Goal: Task Accomplishment & Management: Use online tool/utility

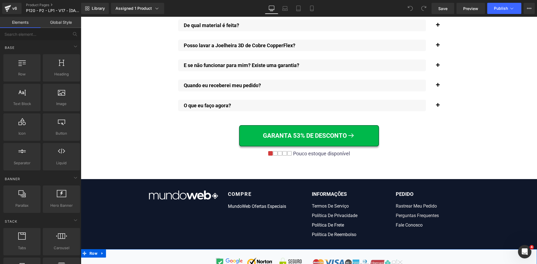
scroll to position [4334, 0]
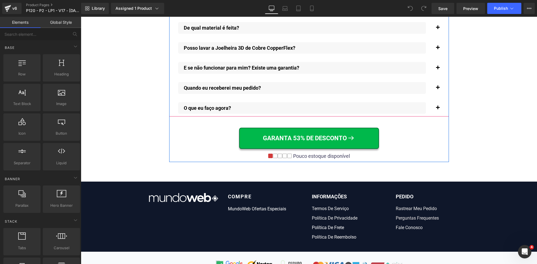
click at [438, 89] on span "button" at bounding box center [438, 89] width 0 height 0
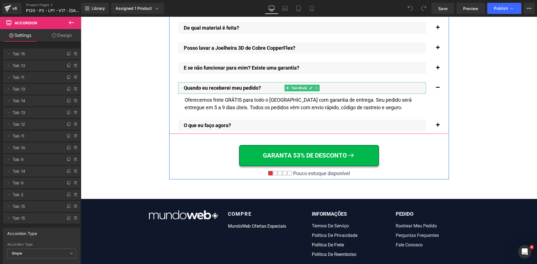
click at [225, 85] on p "Quando eu receberei meu pedido?" at bounding box center [305, 88] width 242 height 6
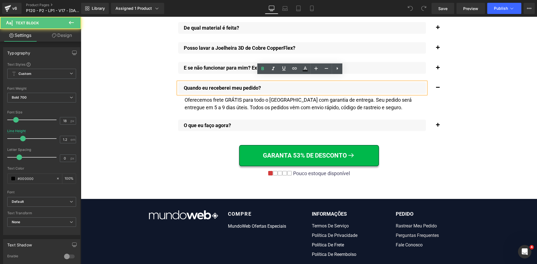
click at [225, 85] on p "Quando eu receberei meu pedido?" at bounding box center [305, 88] width 242 height 6
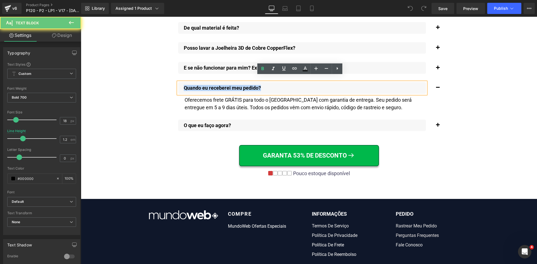
click at [225, 85] on p "Quando eu receberei meu pedido?" at bounding box center [305, 88] width 242 height 6
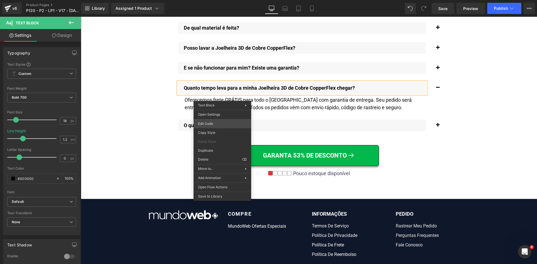
click at [219, 0] on div "You are previewing how the will restyle your page. You can not edit Elements in…" at bounding box center [268, 0] width 537 height 0
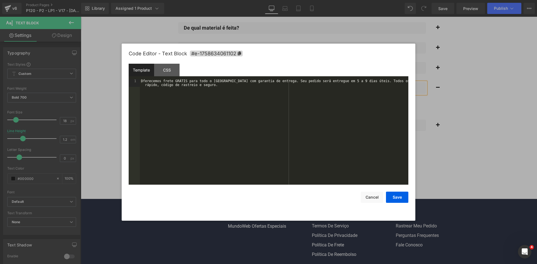
click at [213, 114] on div "Oferecemos frete GRÁTIS para todo o Brasil com garantia de entrega. Seu pedido …" at bounding box center [274, 139] width 268 height 121
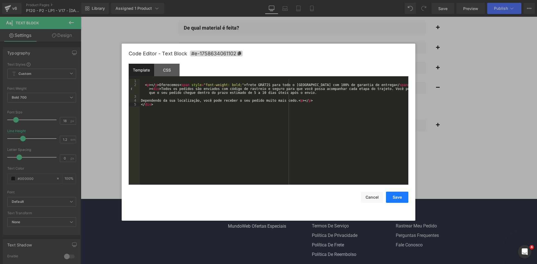
click at [398, 196] on button "Save" at bounding box center [397, 197] width 22 height 11
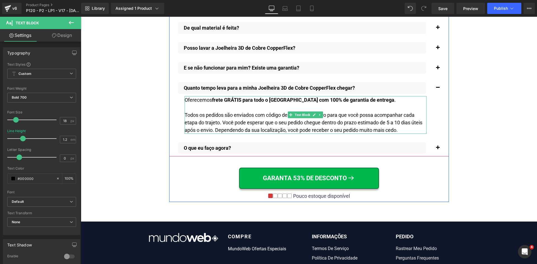
click at [395, 116] on div "Todos os pedidos são enviados com código de rastreio e seguro para que você pos…" at bounding box center [306, 122] width 242 height 23
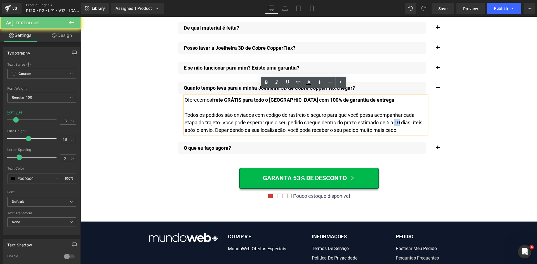
click at [398, 116] on div "Todos os pedidos são enviados com código de rastreio e seguro para que você pos…" at bounding box center [306, 122] width 242 height 23
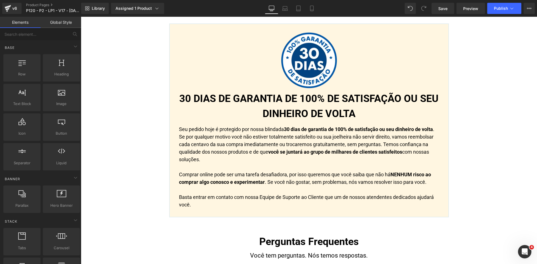
scroll to position [3747, 0]
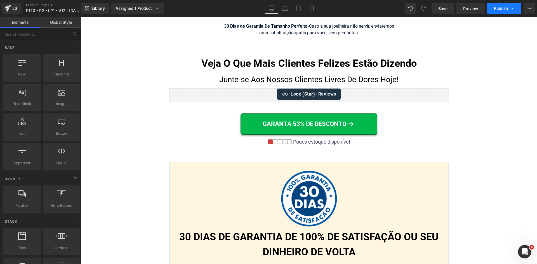
click at [494, 8] on span "Publish" at bounding box center [501, 8] width 14 height 4
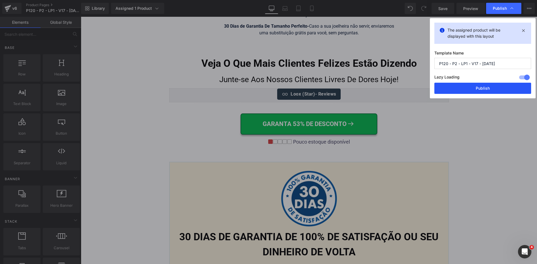
click at [490, 91] on button "Publish" at bounding box center [482, 88] width 97 height 11
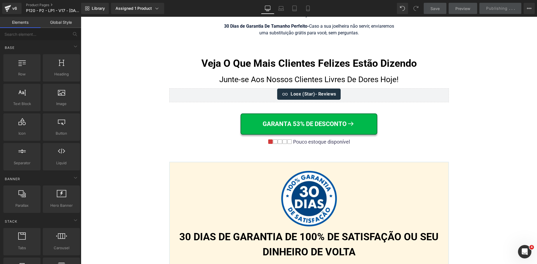
scroll to position [3216, 0]
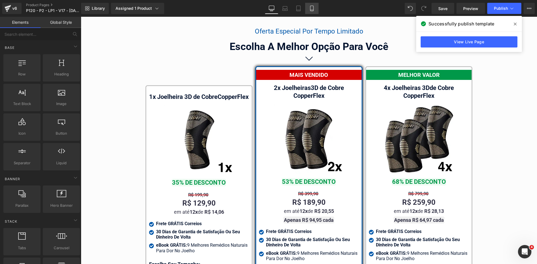
click at [311, 9] on icon at bounding box center [312, 9] width 6 height 6
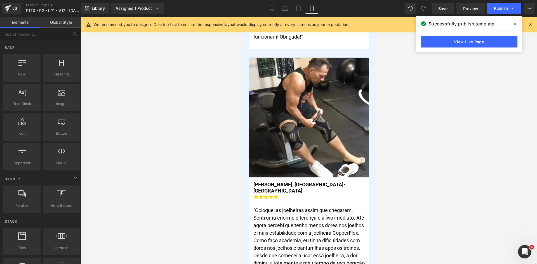
scroll to position [3895, 0]
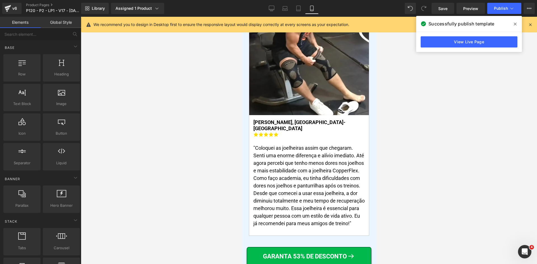
drag, startPoint x: 531, startPoint y: 27, endPoint x: 528, endPoint y: 25, distance: 3.5
click at [531, 27] on icon at bounding box center [530, 24] width 5 height 5
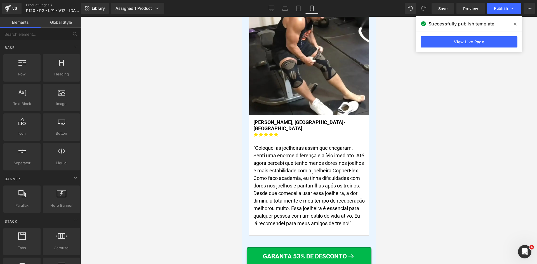
click at [513, 25] on span at bounding box center [515, 24] width 9 height 9
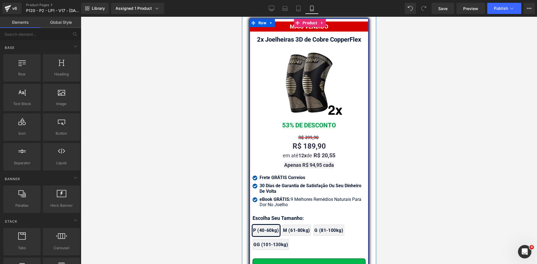
scroll to position [4873, 0]
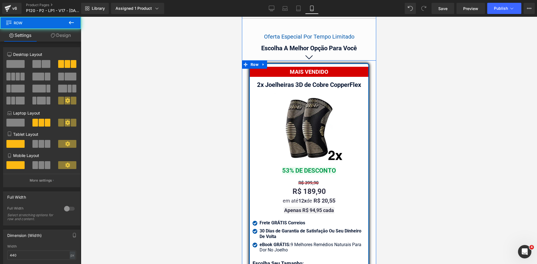
click at [259, 65] on span "Row" at bounding box center [262, 68] width 8 height 7
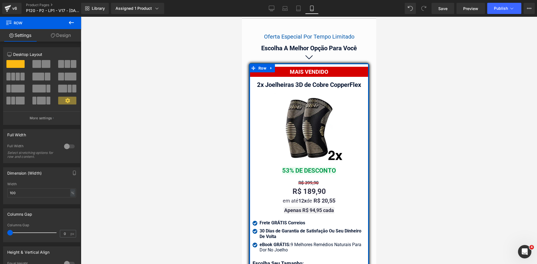
click at [56, 34] on link "Design" at bounding box center [61, 35] width 41 height 13
click at [0, 0] on div "Spacing" at bounding box center [0, 0] width 0 height 0
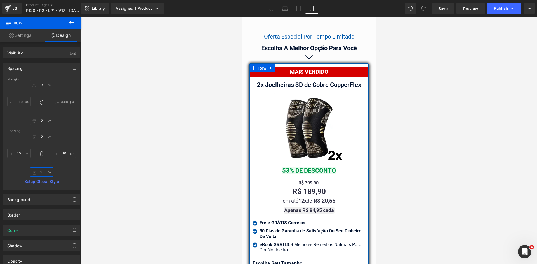
click at [43, 173] on input "text" at bounding box center [41, 172] width 23 height 9
type input "20"
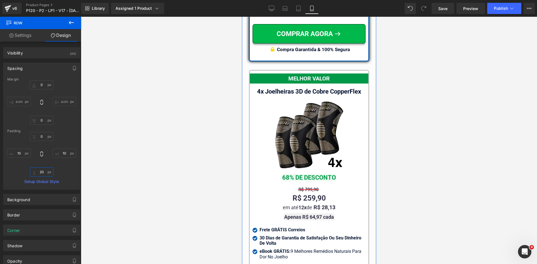
scroll to position [5153, 0]
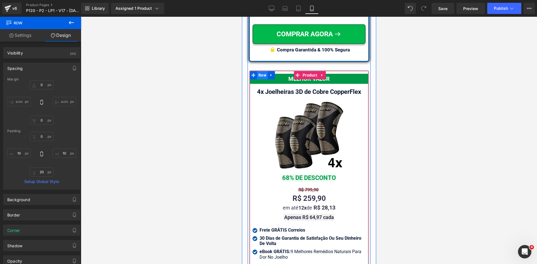
click at [260, 71] on span "Row" at bounding box center [262, 75] width 11 height 8
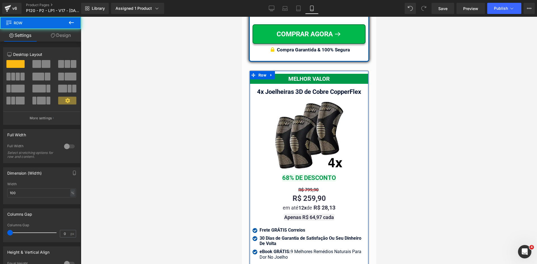
click at [68, 30] on link "Design" at bounding box center [61, 35] width 41 height 13
click at [0, 0] on div "Spacing" at bounding box center [0, 0] width 0 height 0
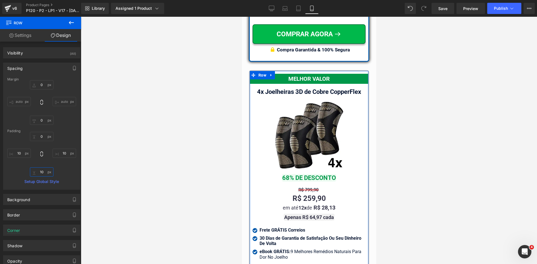
click at [40, 171] on input "text" at bounding box center [41, 172] width 23 height 9
type input "20"
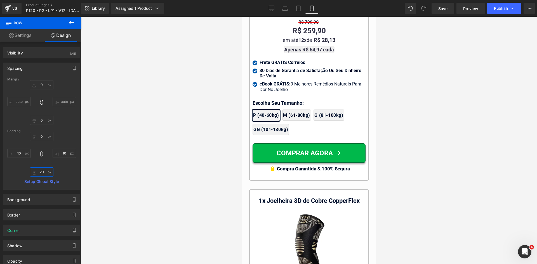
scroll to position [5433, 0]
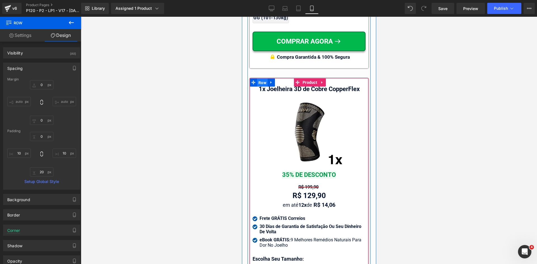
click at [260, 79] on span "Row" at bounding box center [262, 83] width 11 height 8
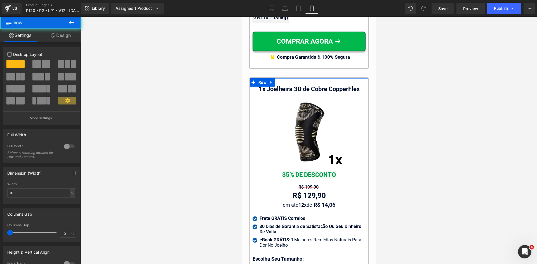
click at [60, 38] on link "Design" at bounding box center [61, 35] width 41 height 13
click at [0, 0] on div "Spacing" at bounding box center [0, 0] width 0 height 0
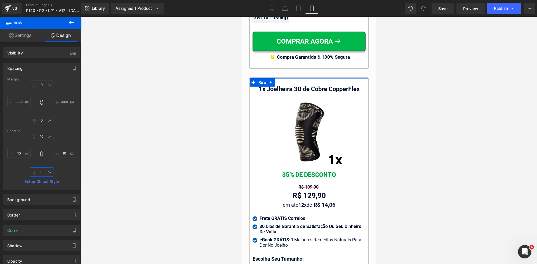
click at [43, 172] on input "text" at bounding box center [41, 172] width 23 height 9
type input "20"
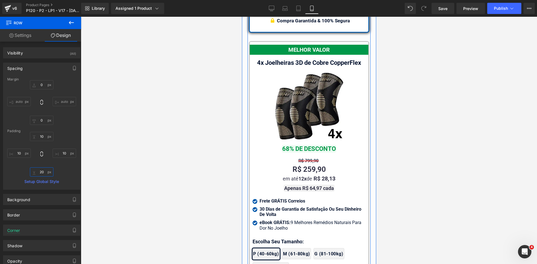
scroll to position [5153, 0]
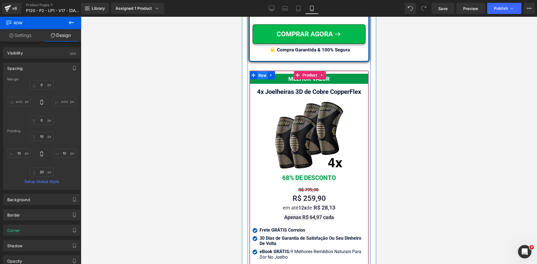
click at [257, 71] on span "Row" at bounding box center [262, 75] width 11 height 8
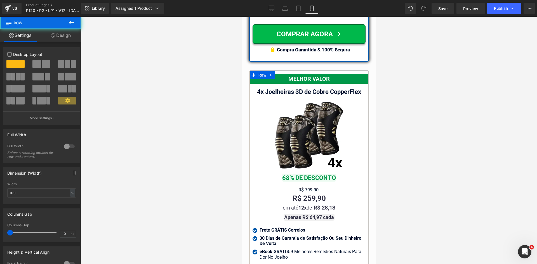
click at [55, 31] on link "Design" at bounding box center [61, 35] width 41 height 13
click at [0, 0] on div "Spacing" at bounding box center [0, 0] width 0 height 0
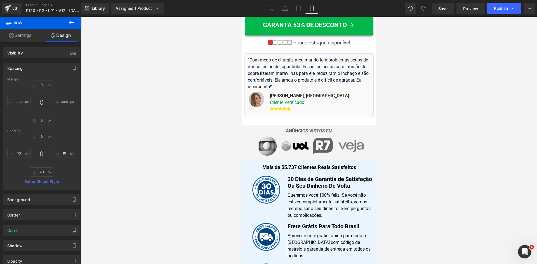
scroll to position [155, 0]
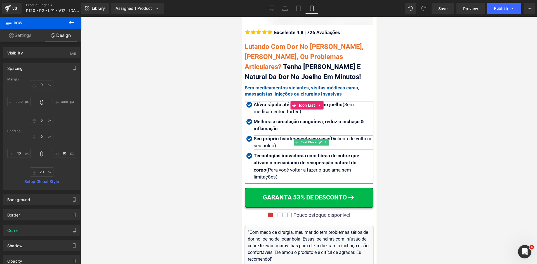
click at [275, 136] on strong "Seu próprio fisioterapeuta em casa" at bounding box center [291, 139] width 76 height 6
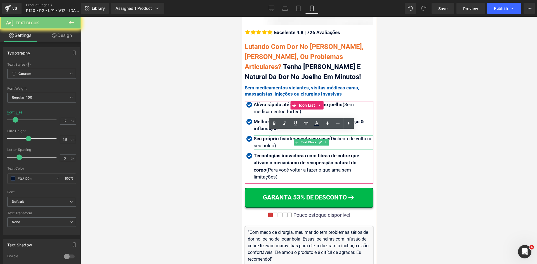
click at [275, 136] on strong "Seu próprio fisioterapeuta em casa" at bounding box center [291, 139] width 76 height 6
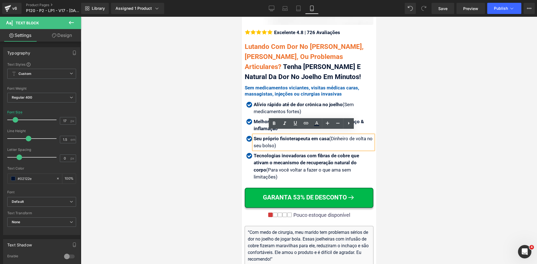
paste div
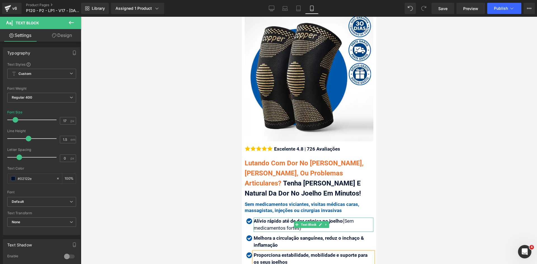
scroll to position [0, 0]
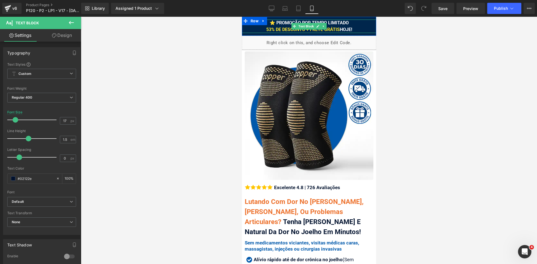
click at [349, 29] on span "⭐ PROMOÇÃO POR TEMPO LIMITADO 53% DE DESCONTO + FRETE GRÁTIS HOJE!" at bounding box center [309, 26] width 86 height 12
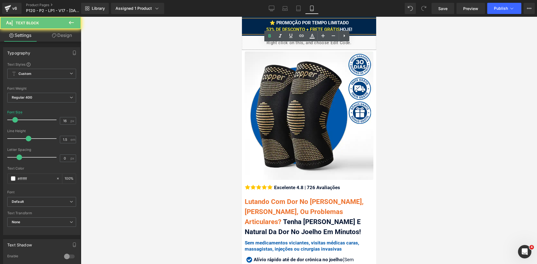
drag, startPoint x: 353, startPoint y: 29, endPoint x: 337, endPoint y: 29, distance: 15.4
click at [337, 29] on div "⭐ PROMOÇÃO POR TEMPO LIMITADO 53% DE DESCONTO + FRETE GRÁTIS HOJE!" at bounding box center [309, 26] width 134 height 13
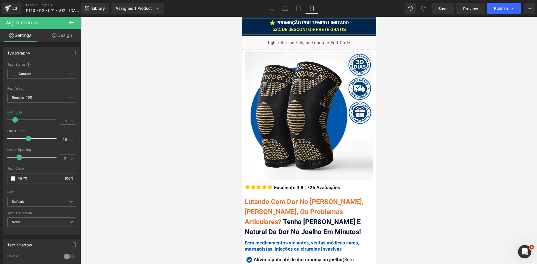
click at [401, 98] on div at bounding box center [309, 140] width 456 height 247
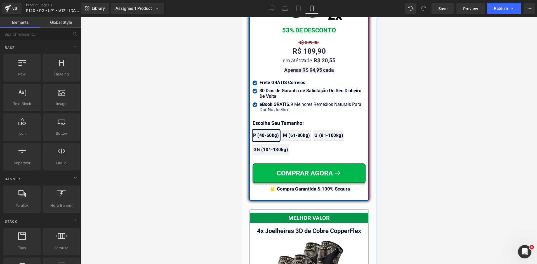
scroll to position [4984, 0]
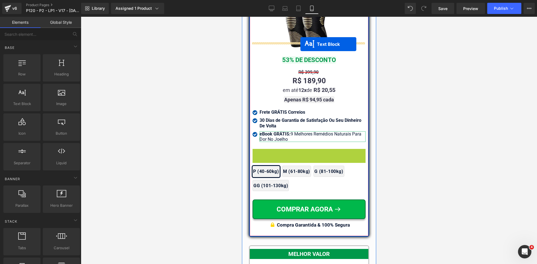
drag, startPoint x: 300, startPoint y: 140, endPoint x: 300, endPoint y: 44, distance: 95.6
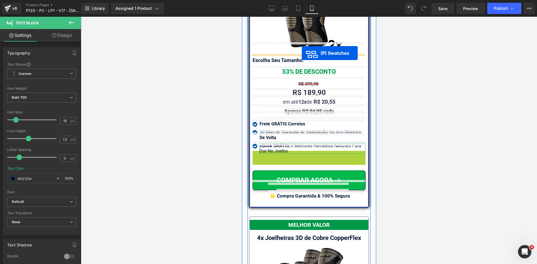
drag, startPoint x: 307, startPoint y: 161, endPoint x: 301, endPoint y: 53, distance: 107.5
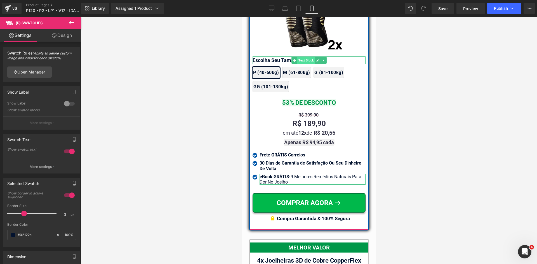
click at [300, 57] on span "Text Block" at bounding box center [306, 60] width 18 height 7
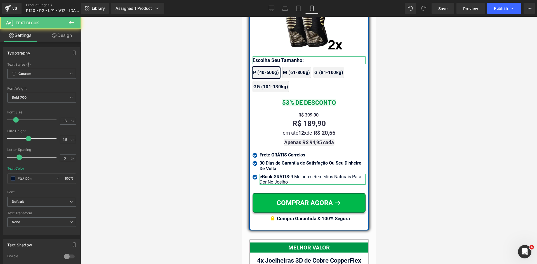
click at [62, 36] on link "Design" at bounding box center [62, 35] width 41 height 13
click at [0, 0] on div "Spacing" at bounding box center [0, 0] width 0 height 0
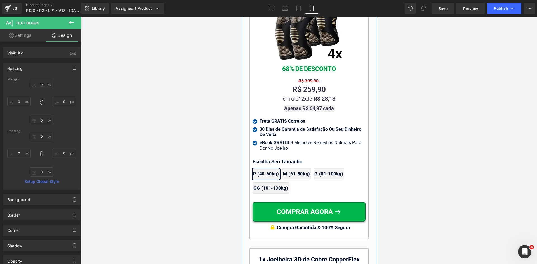
scroll to position [5264, 0]
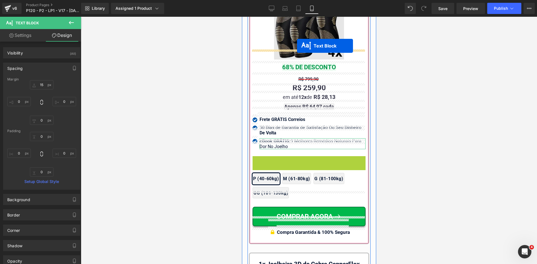
drag, startPoint x: 303, startPoint y: 147, endPoint x: 297, endPoint y: 46, distance: 101.7
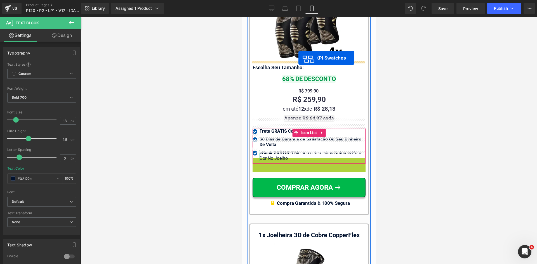
drag, startPoint x: 302, startPoint y: 72, endPoint x: 298, endPoint y: 58, distance: 14.6
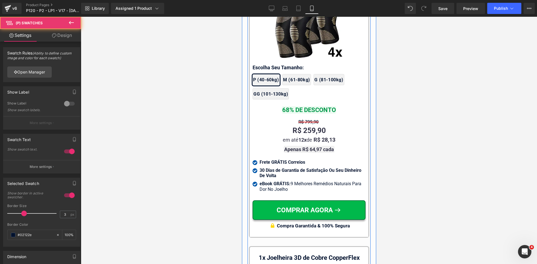
scroll to position [5488, 0]
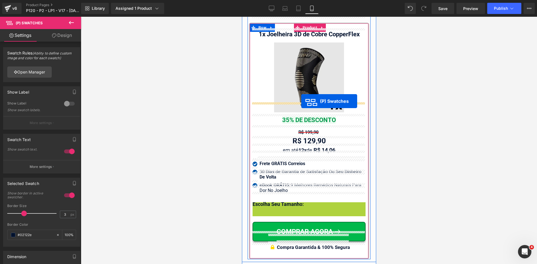
drag, startPoint x: 302, startPoint y: 115, endPoint x: 301, endPoint y: 101, distance: 13.5
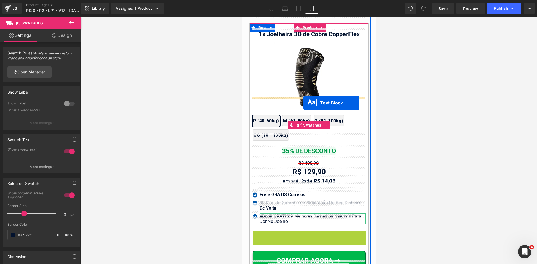
drag, startPoint x: 305, startPoint y: 218, endPoint x: 303, endPoint y: 103, distance: 114.7
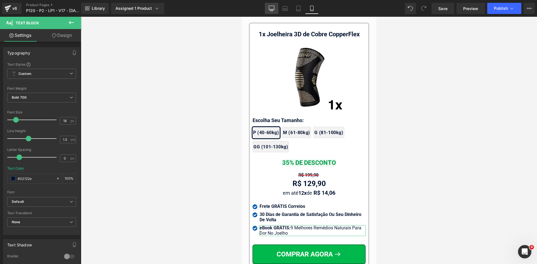
click at [272, 8] on icon at bounding box center [272, 9] width 6 height 6
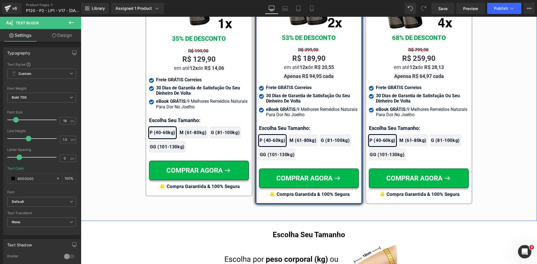
scroll to position [3326, 0]
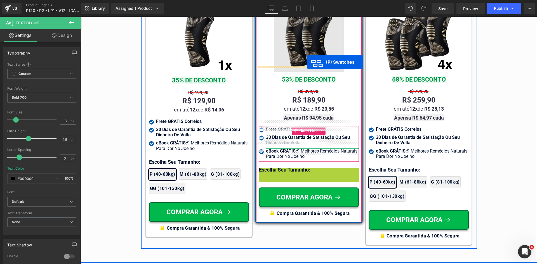
drag, startPoint x: 305, startPoint y: 157, endPoint x: 307, endPoint y: 62, distance: 95.4
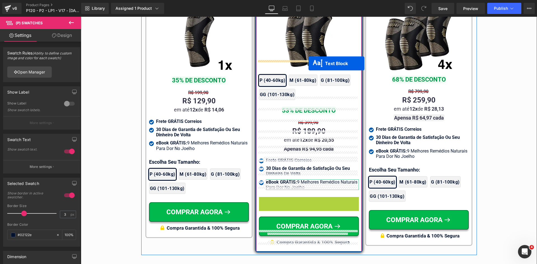
drag, startPoint x: 303, startPoint y: 185, endPoint x: 384, endPoint y: 150, distance: 87.9
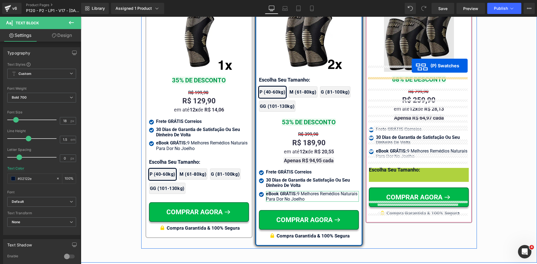
drag, startPoint x: 418, startPoint y: 179, endPoint x: 412, endPoint y: 66, distance: 113.4
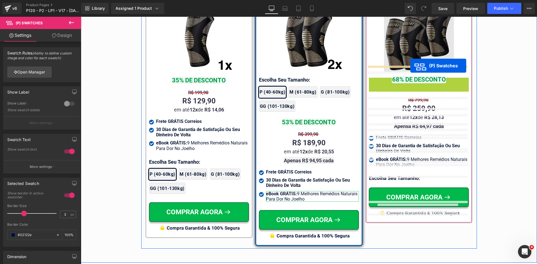
drag, startPoint x: 415, startPoint y: 91, endPoint x: 410, endPoint y: 66, distance: 25.3
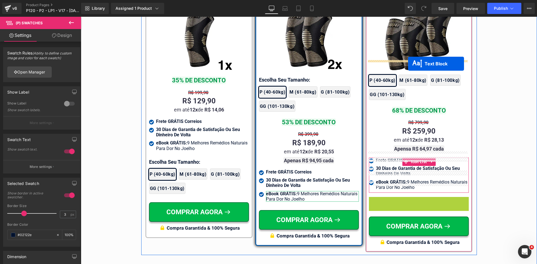
drag, startPoint x: 413, startPoint y: 188, endPoint x: 408, endPoint y: 64, distance: 124.8
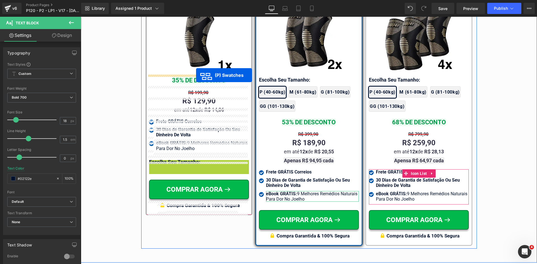
drag, startPoint x: 200, startPoint y: 181, endPoint x: 196, endPoint y: 75, distance: 105.8
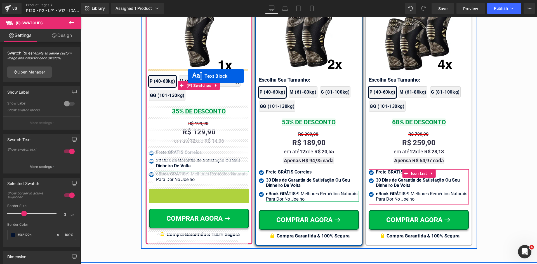
drag, startPoint x: 197, startPoint y: 195, endPoint x: 188, endPoint y: 76, distance: 119.5
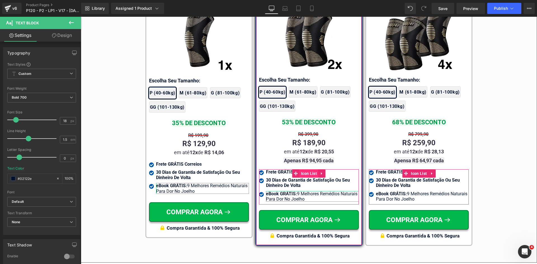
click at [310, 169] on span "Icon List" at bounding box center [309, 173] width 19 height 8
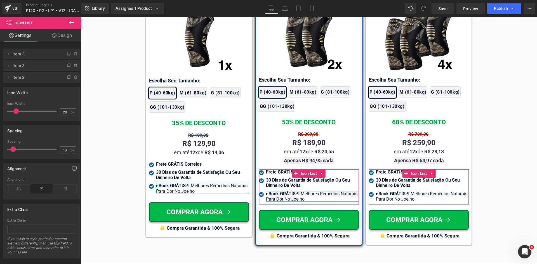
click at [63, 32] on link "Design" at bounding box center [62, 35] width 41 height 13
click at [0, 0] on div "Spacing" at bounding box center [0, 0] width 0 height 0
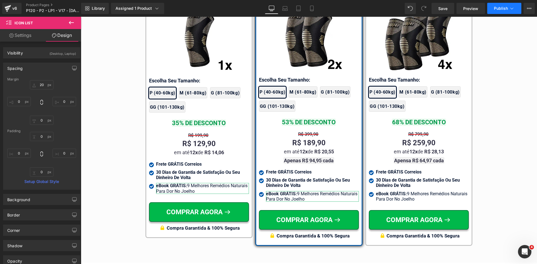
click at [498, 7] on span "Publish" at bounding box center [501, 8] width 14 height 4
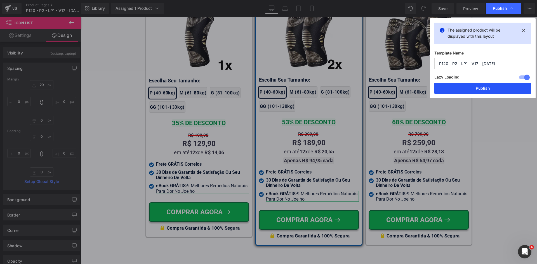
click at [487, 86] on button "Publish" at bounding box center [482, 88] width 97 height 11
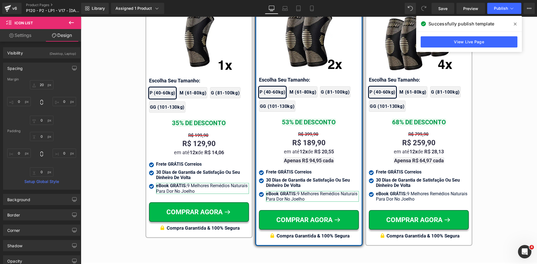
scroll to position [0, 0]
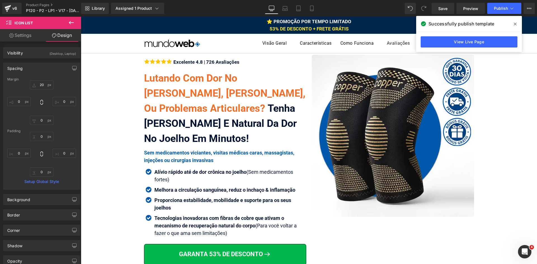
drag, startPoint x: 537, startPoint y: 192, endPoint x: 552, endPoint y: 58, distance: 135.4
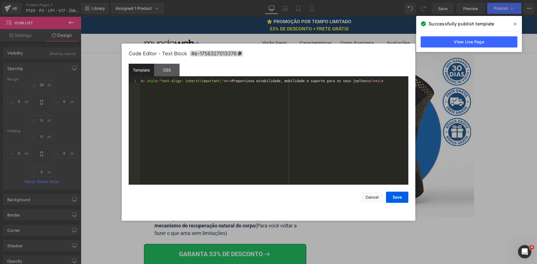
click at [178, 0] on div "Icon List You are previewing how the will restyle your page. You can not edit E…" at bounding box center [268, 0] width 537 height 0
click at [173, 136] on div "< p style = "text-align: inherit!important;" > < b > Proporciona estabilidade, …" at bounding box center [274, 136] width 268 height 114
click at [401, 196] on button "Save" at bounding box center [397, 197] width 22 height 11
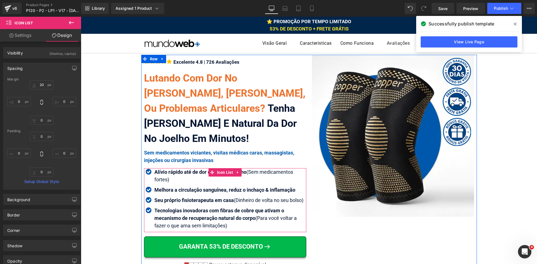
click at [221, 171] on span "Icon List" at bounding box center [225, 172] width 19 height 8
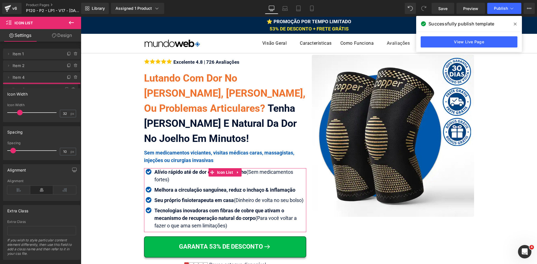
drag, startPoint x: 48, startPoint y: 78, endPoint x: 48, endPoint y: 90, distance: 12.0
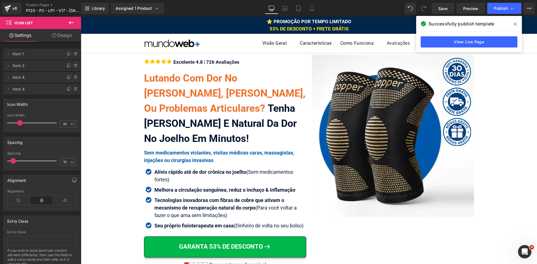
click at [517, 24] on span at bounding box center [515, 24] width 9 height 9
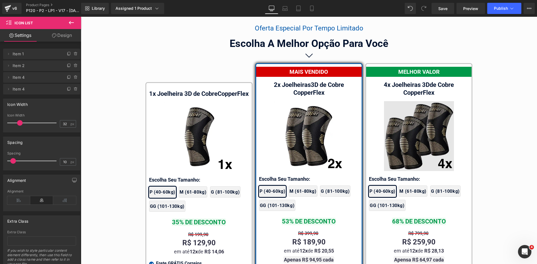
scroll to position [3213, 0]
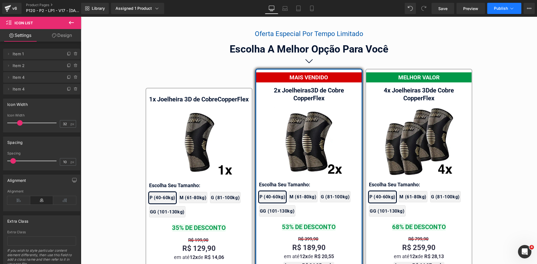
click at [502, 9] on span "Publish" at bounding box center [501, 8] width 14 height 4
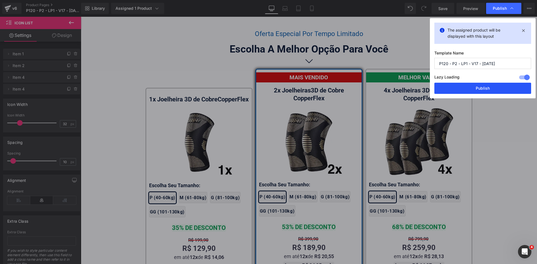
click at [499, 89] on button "Publish" at bounding box center [482, 88] width 97 height 11
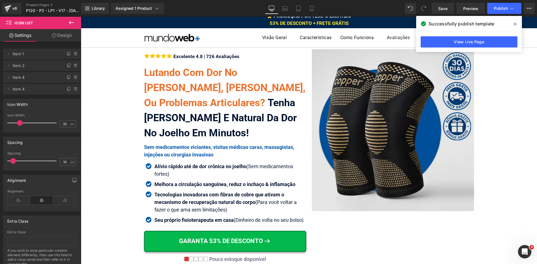
scroll to position [0, 0]
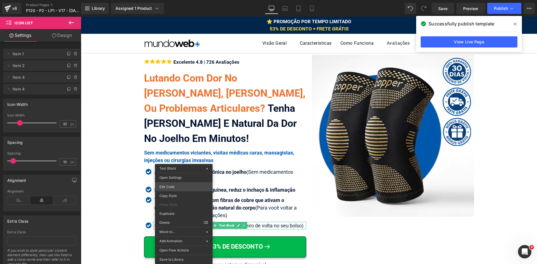
click at [178, 0] on div "Icon List You are previewing how the will restyle your page. You can not edit E…" at bounding box center [268, 0] width 537 height 0
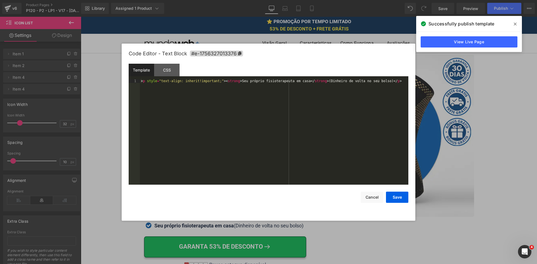
click at [187, 131] on div "< p style = "text-align: inherit!important;" > < strong > Seu próprio fisiotera…" at bounding box center [274, 136] width 268 height 114
click at [396, 197] on button "Save" at bounding box center [397, 197] width 22 height 11
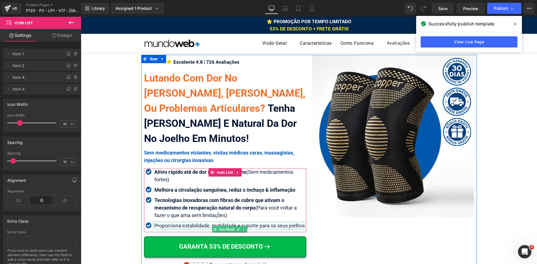
click at [190, 229] on div "Proporciona estabilidade, mobilidade e suporte para os seus joelhos" at bounding box center [229, 226] width 153 height 8
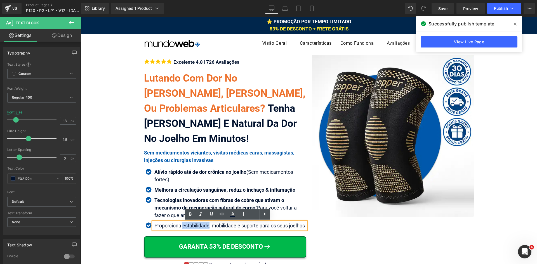
click at [190, 229] on div "Proporciona estabilidade, mobilidade e suporte para os seus joelhos" at bounding box center [229, 226] width 153 height 8
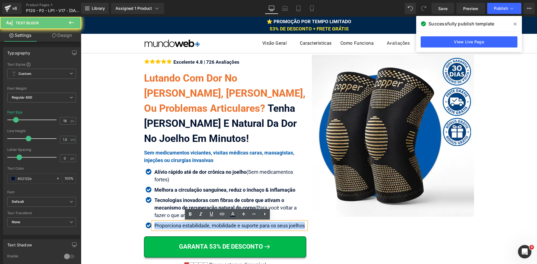
click at [190, 229] on div "Proporciona estabilidade, mobilidade e suporte para os seus joelhos" at bounding box center [229, 226] width 153 height 8
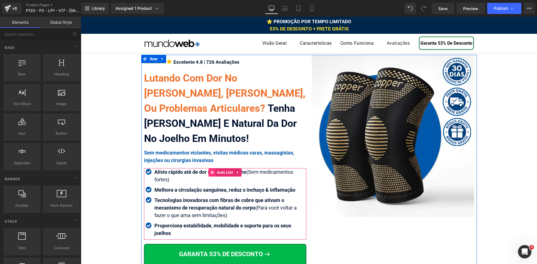
click at [211, 174] on icon at bounding box center [212, 172] width 4 height 4
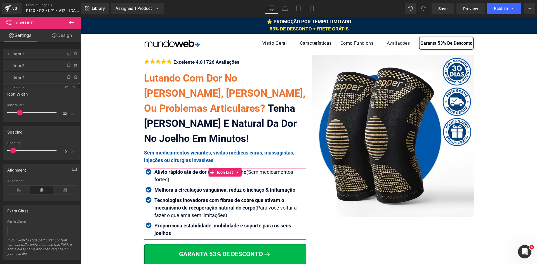
drag, startPoint x: 48, startPoint y: 78, endPoint x: 49, endPoint y: 89, distance: 11.0
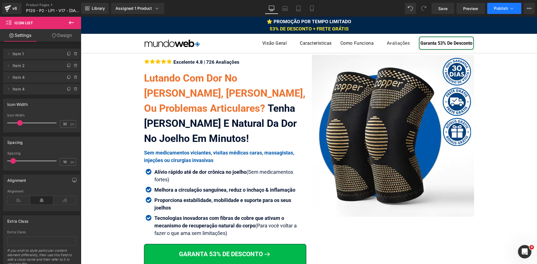
click at [507, 10] on span "Publish" at bounding box center [501, 8] width 14 height 4
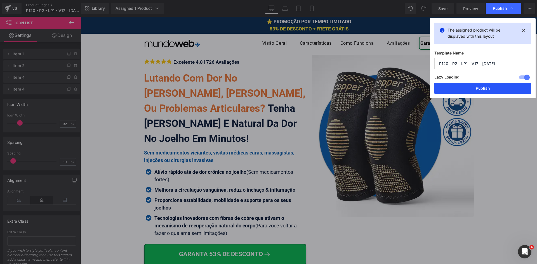
drag, startPoint x: 482, startPoint y: 90, endPoint x: 393, endPoint y: 76, distance: 90.3
click at [482, 90] on button "Publish" at bounding box center [482, 88] width 97 height 11
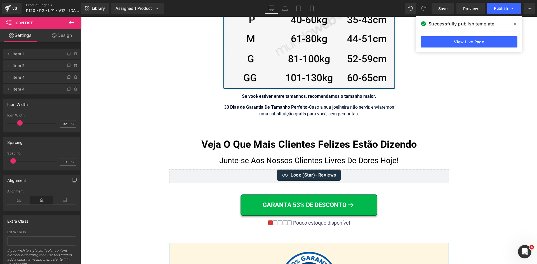
scroll to position [3713, 0]
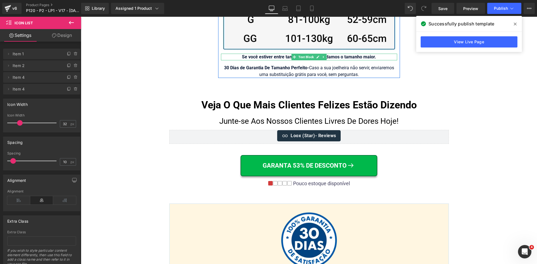
click at [353, 54] on strong "Se você estiver entre tamanhos, recomendamos o tamanho maior." at bounding box center [309, 56] width 134 height 5
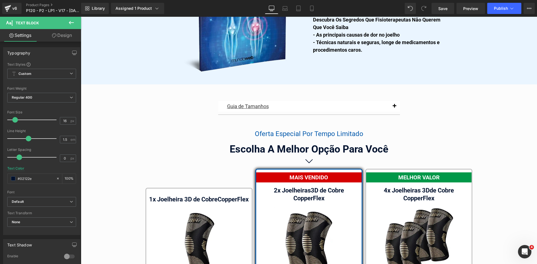
scroll to position [3042, 0]
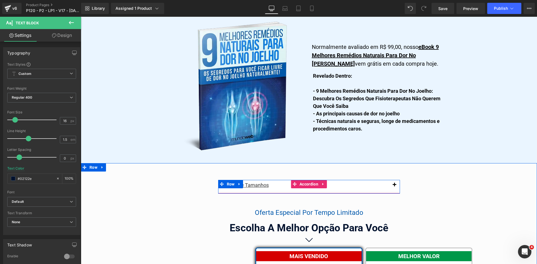
click at [394, 187] on span "button" at bounding box center [394, 187] width 0 height 0
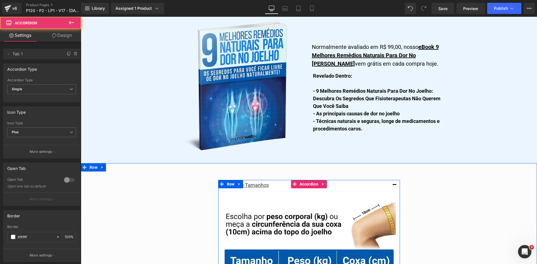
scroll to position [3182, 0]
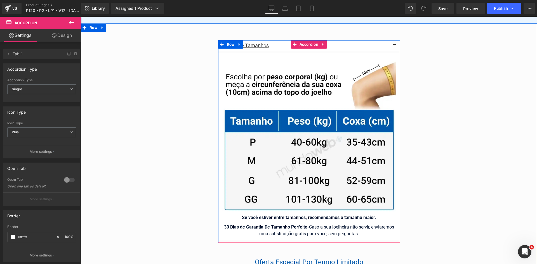
click at [350, 215] on strong "Se você estiver entre tamanhos, recomendamos o tamanho maior." at bounding box center [309, 217] width 134 height 5
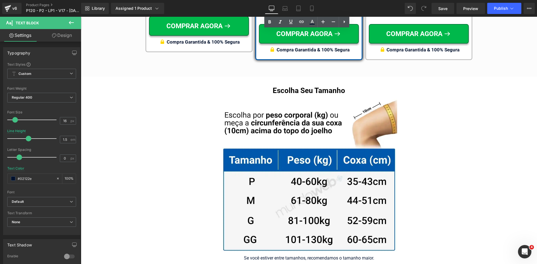
scroll to position [3695, 0]
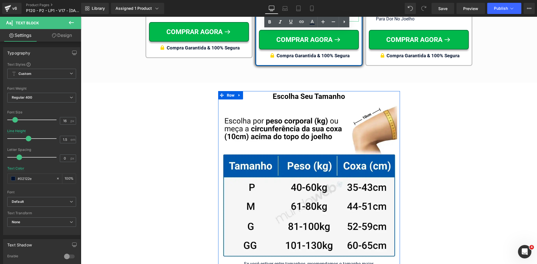
click at [340, 92] on h1 "Escolha Seu Tamanho" at bounding box center [309, 96] width 176 height 11
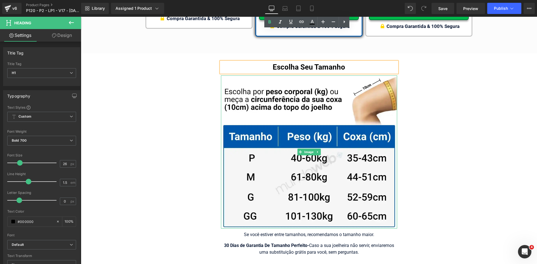
scroll to position [3779, 0]
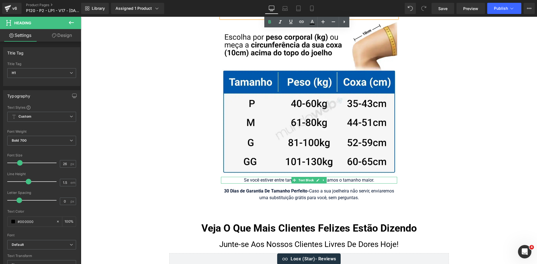
click at [362, 177] on div "Se você estiver entre tamanhos, recomendamos o tamanho maior." at bounding box center [309, 180] width 176 height 7
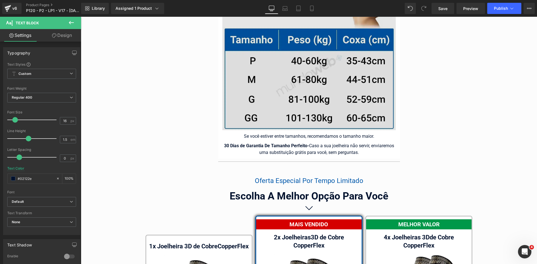
scroll to position [3220, 0]
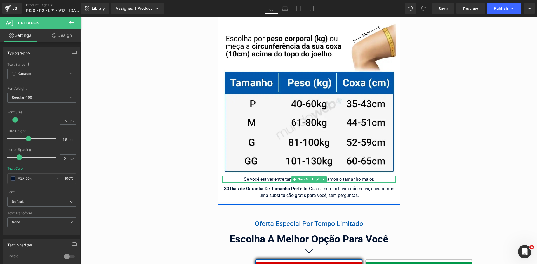
click at [363, 176] on div "Se você estiver entre tamanhos, recomendamos o tamanho maior." at bounding box center [308, 179] width 173 height 7
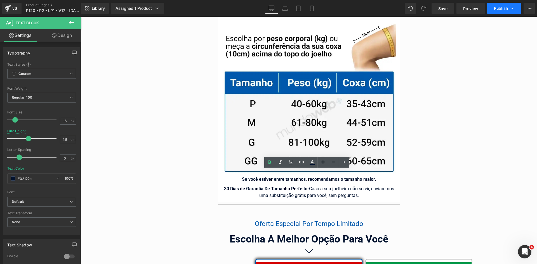
click at [500, 8] on span "Publish" at bounding box center [501, 8] width 14 height 4
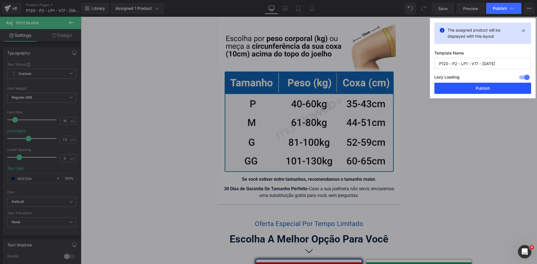
click at [483, 87] on button "Publish" at bounding box center [482, 88] width 97 height 11
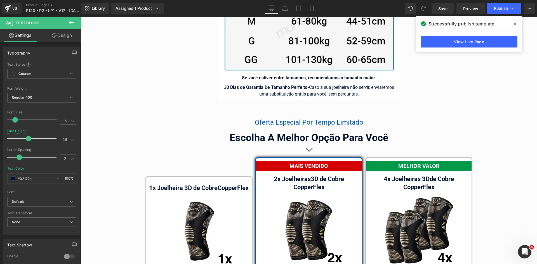
scroll to position [3444, 0]
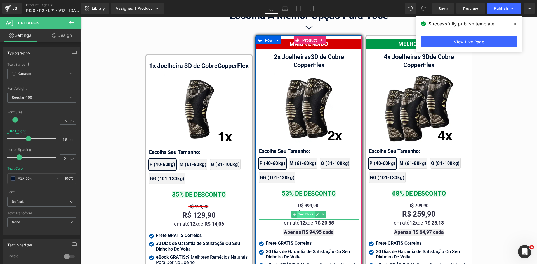
click at [307, 211] on span "Text Block" at bounding box center [306, 214] width 18 height 7
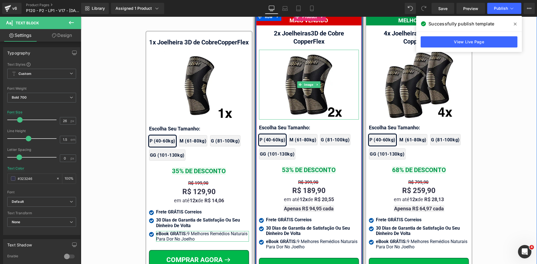
scroll to position [3500, 0]
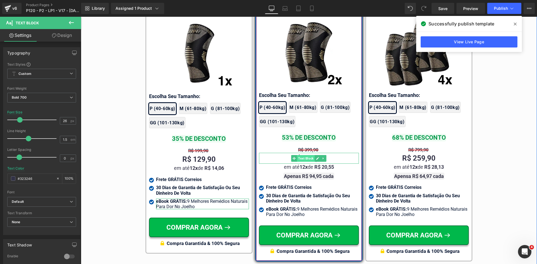
click at [309, 155] on span "Text Block" at bounding box center [306, 158] width 18 height 7
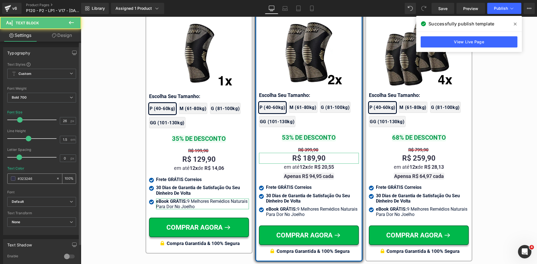
click at [35, 181] on input "#323246" at bounding box center [36, 179] width 36 height 6
paste input "0c426d"
click at [48, 166] on div at bounding box center [41, 165] width 69 height 4
click at [517, 25] on span at bounding box center [515, 24] width 9 height 9
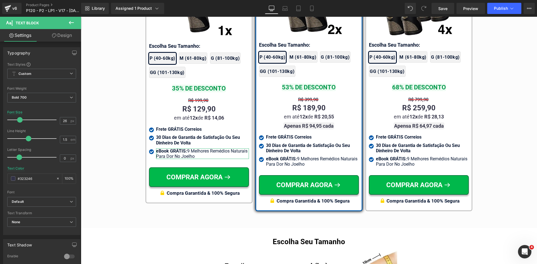
scroll to position [3478, 0]
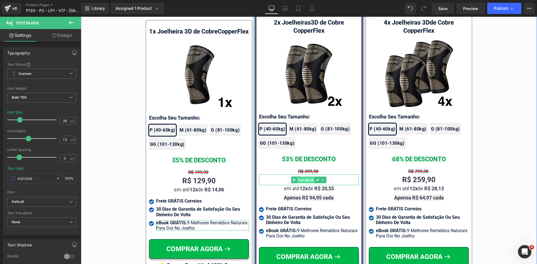
click at [303, 177] on span "Text Block" at bounding box center [306, 180] width 18 height 7
click at [41, 180] on input "#323246" at bounding box center [36, 179] width 36 height 6
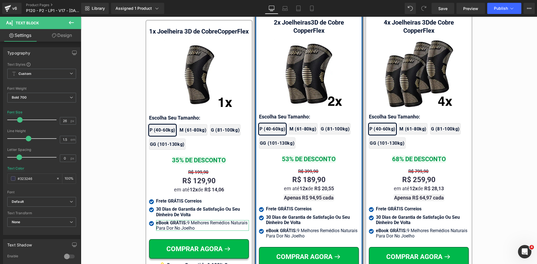
paste input "0c0a09"
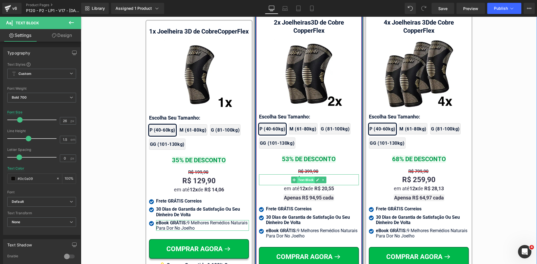
type input "#0c0a09"
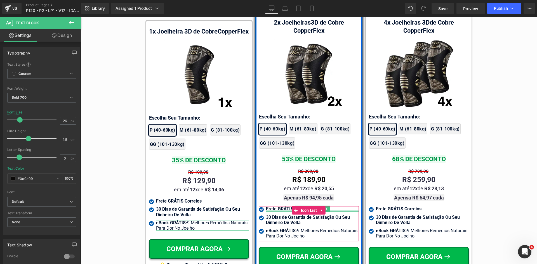
click at [275, 211] on div at bounding box center [312, 211] width 93 height 1
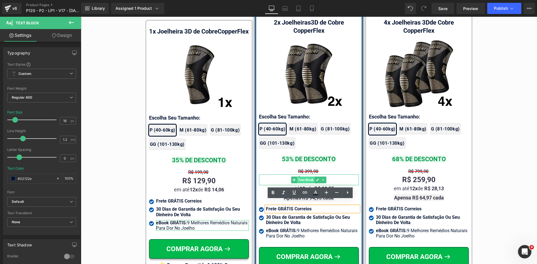
click at [300, 177] on span "Text Block" at bounding box center [306, 180] width 18 height 7
click at [272, 175] on div "R$ 189,90" at bounding box center [309, 180] width 100 height 11
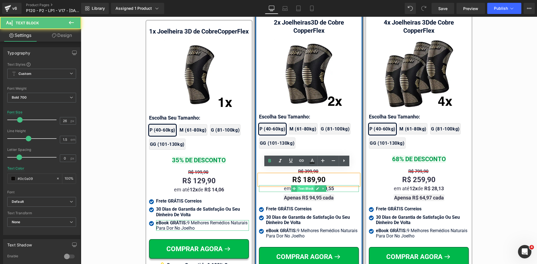
click at [302, 185] on span "Text Block" at bounding box center [306, 188] width 18 height 7
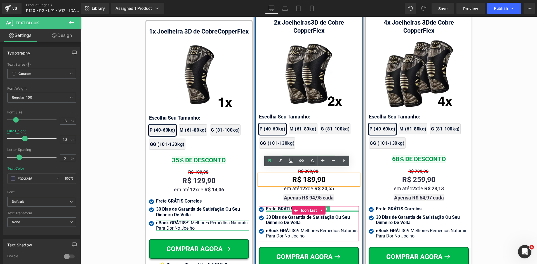
click at [277, 211] on div at bounding box center [312, 211] width 93 height 1
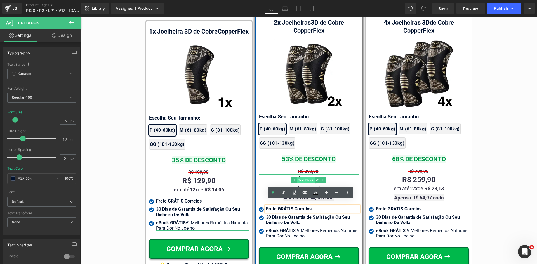
click at [302, 177] on span "Text Block" at bounding box center [306, 180] width 18 height 7
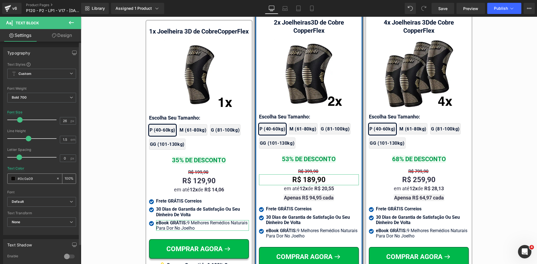
click at [14, 179] on span at bounding box center [13, 178] width 4 height 4
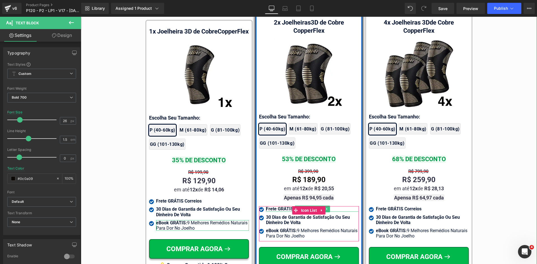
click at [277, 206] on span "Frete GRÁTIS Correios" at bounding box center [289, 208] width 46 height 5
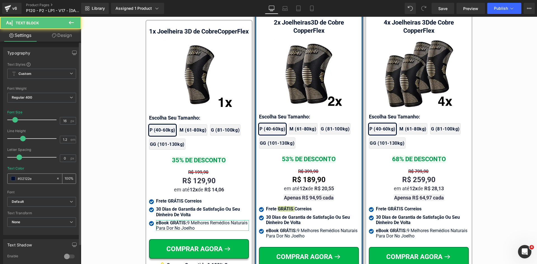
click at [15, 178] on span at bounding box center [13, 178] width 4 height 4
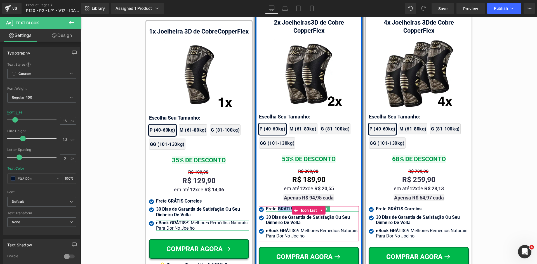
click at [278, 206] on span "Frete GRÁTIS Correios" at bounding box center [289, 208] width 46 height 5
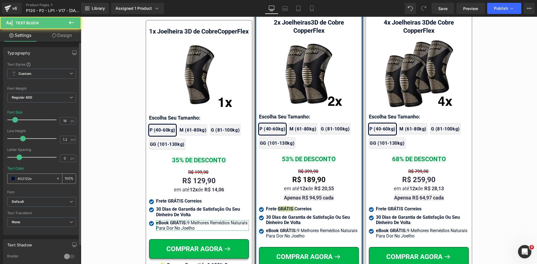
click at [45, 181] on input "#02122e" at bounding box center [36, 179] width 36 height 6
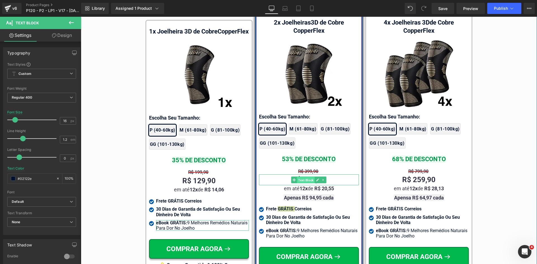
click at [297, 177] on span "Text Block" at bounding box center [306, 180] width 18 height 7
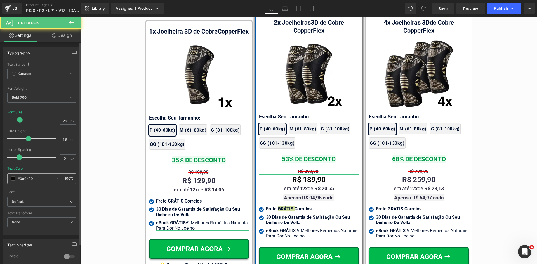
click at [34, 180] on input "#0c0a09" at bounding box center [36, 179] width 36 height 6
paste input "2122e"
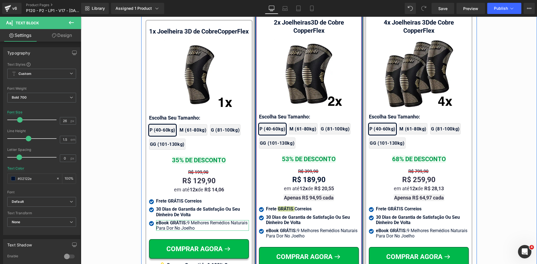
type input "#0c0a09"
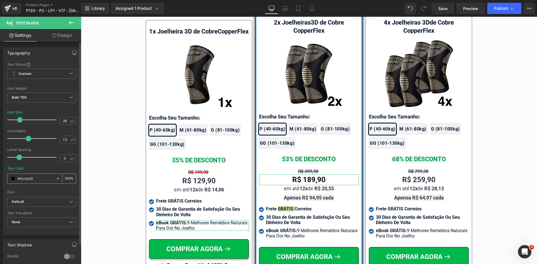
click at [41, 179] on input "#0c0a09" at bounding box center [36, 179] width 36 height 6
click at [306, 177] on span "Text Block" at bounding box center [306, 180] width 18 height 7
click at [38, 178] on input "#0c0a09" at bounding box center [36, 179] width 36 height 6
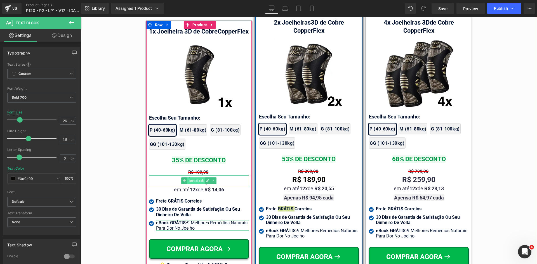
click at [200, 181] on span "Text Block" at bounding box center [196, 181] width 18 height 7
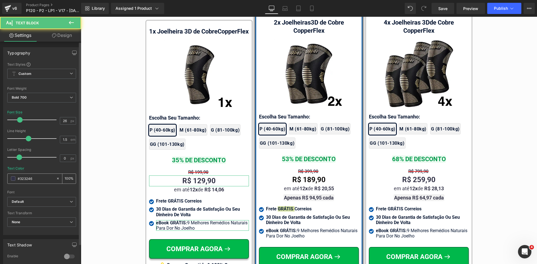
click at [34, 179] on input "#323246" at bounding box center [36, 179] width 36 height 6
paste input "0c0a09"
type input "#0c0a09"
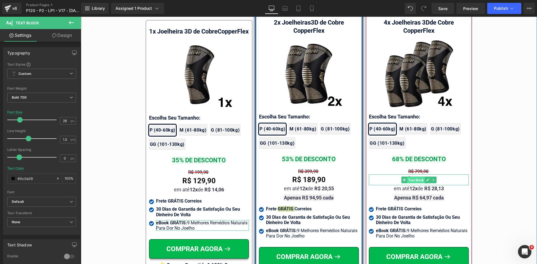
click at [411, 177] on span "Text Block" at bounding box center [416, 180] width 18 height 7
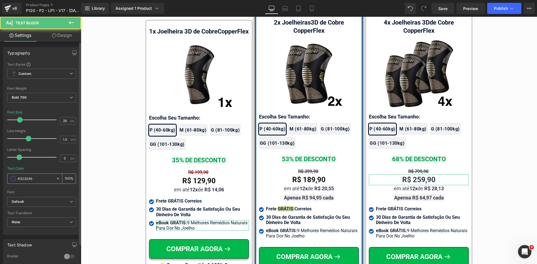
click at [37, 183] on div "#323246" at bounding box center [32, 179] width 48 height 10
click at [36, 179] on input "#323246" at bounding box center [36, 179] width 36 height 6
paste input "0c0a09"
type input "#0c0a09"
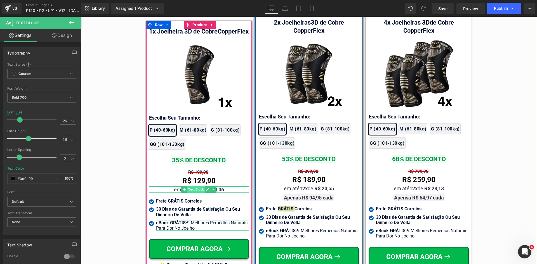
click at [192, 193] on span "Text Block" at bounding box center [196, 189] width 18 height 7
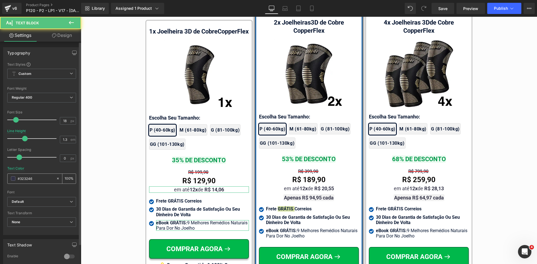
click at [38, 179] on input "#323246" at bounding box center [36, 179] width 36 height 6
paste input "0c0a09"
type input "#0c0a09"
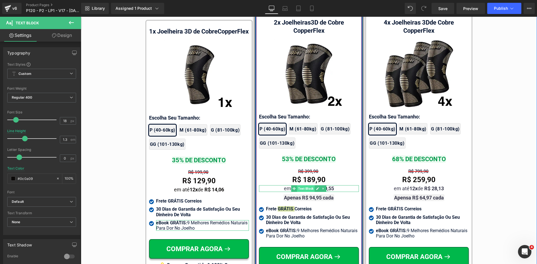
click at [298, 185] on span "Text Block" at bounding box center [306, 188] width 18 height 7
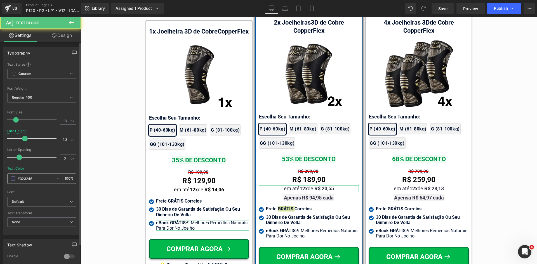
click at [41, 179] on input "#323246" at bounding box center [36, 179] width 36 height 6
paste input "0c0a09"
type input "#0c0a09"
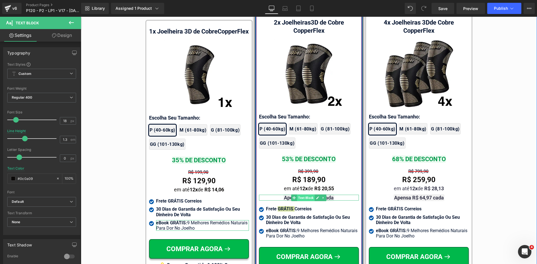
click at [305, 195] on span "Text Block" at bounding box center [306, 198] width 18 height 7
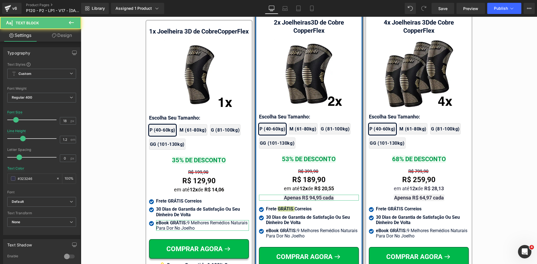
click at [34, 180] on input "#323246" at bounding box center [36, 179] width 36 height 6
paste input "0c0a09"
type input "#0c0a09"
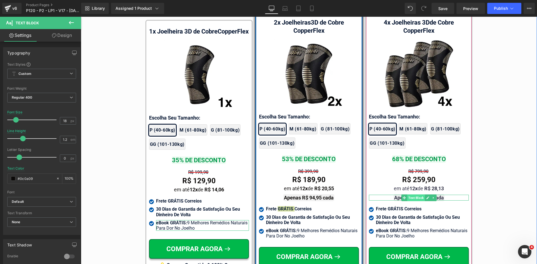
click at [418, 195] on span "Text Block" at bounding box center [416, 198] width 18 height 7
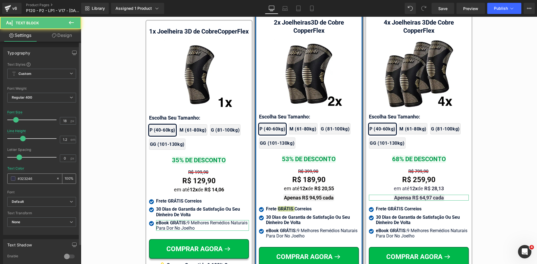
click at [29, 179] on input "#323246" at bounding box center [36, 179] width 36 height 6
paste input "0c0a09"
type input "#0c0a09"
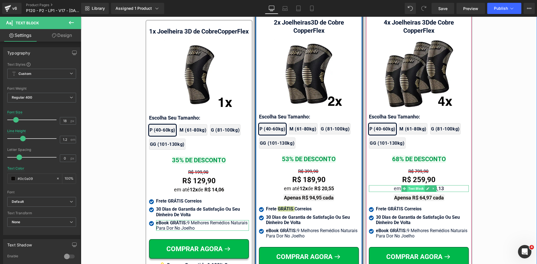
click at [416, 185] on span "Text Block" at bounding box center [416, 188] width 18 height 7
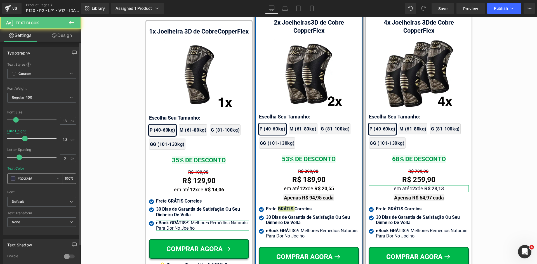
click at [32, 179] on input "#323246" at bounding box center [36, 179] width 36 height 6
paste input "0c0a09"
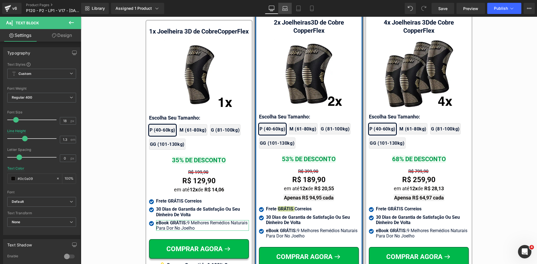
type input "#0c0a09"
click at [286, 11] on icon at bounding box center [285, 9] width 6 height 6
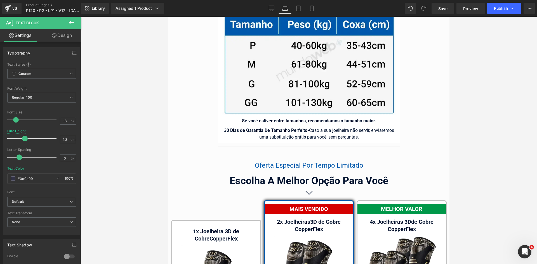
scroll to position [3671, 0]
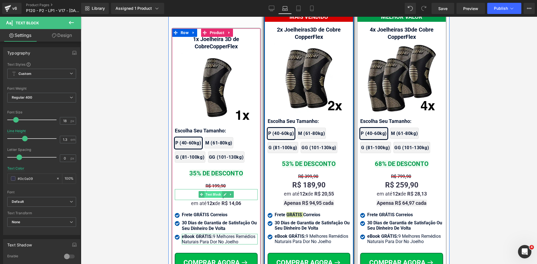
click at [207, 191] on span "Text Block" at bounding box center [213, 194] width 18 height 7
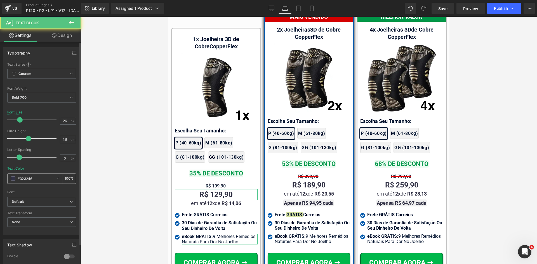
click at [42, 178] on input "#323246" at bounding box center [36, 179] width 36 height 6
paste input "0c0a09"
type input "#0c0a09"
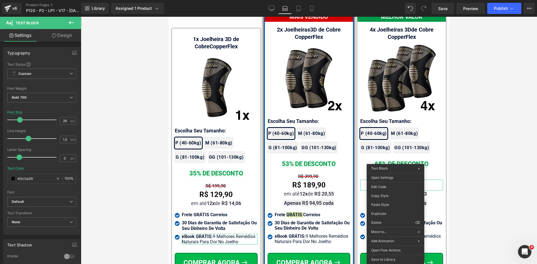
drag, startPoint x: 553, startPoint y: 221, endPoint x: 317, endPoint y: 187, distance: 238.2
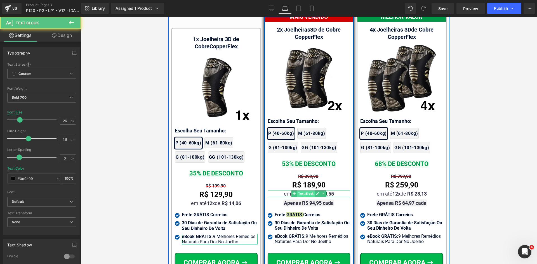
click at [306, 190] on span "Text Block" at bounding box center [306, 193] width 18 height 7
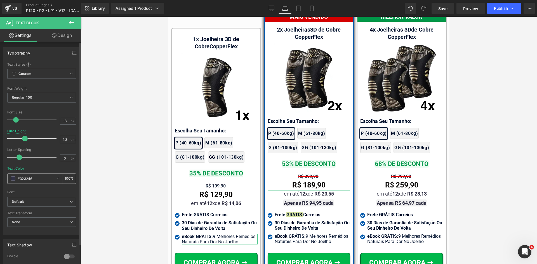
click at [46, 178] on input "#323246" at bounding box center [36, 179] width 36 height 6
paste input "0c0a09"
type input "#0c0a09"
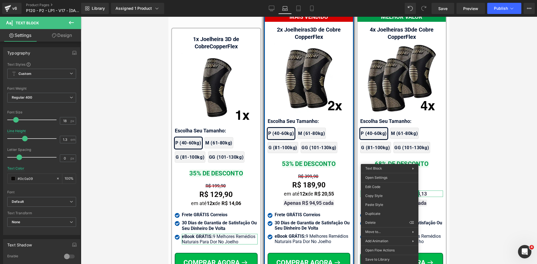
drag, startPoint x: 547, startPoint y: 223, endPoint x: 376, endPoint y: 207, distance: 172.2
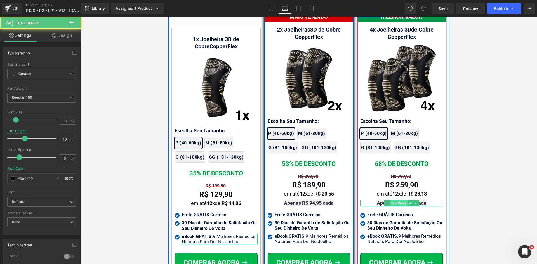
click at [402, 200] on span "Text Block" at bounding box center [399, 203] width 18 height 7
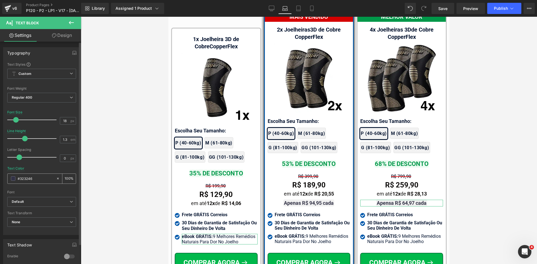
click at [43, 177] on input "#323246" at bounding box center [36, 179] width 36 height 6
paste input "0c0a09"
type input "#0c0a09"
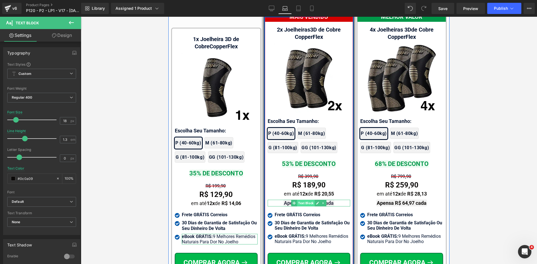
click at [304, 200] on span "Text Block" at bounding box center [306, 203] width 18 height 7
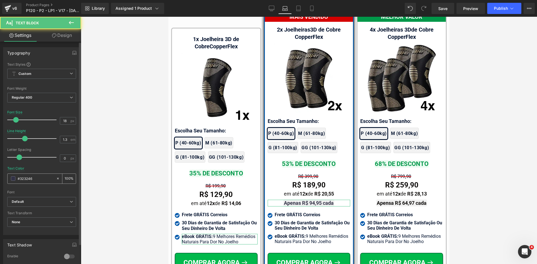
click at [34, 176] on input "#323246" at bounding box center [36, 179] width 36 height 6
paste input "0c0a09"
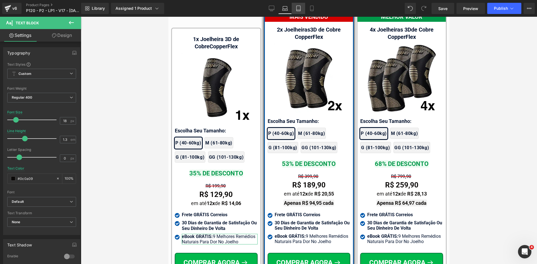
type input "#0c0a09"
click at [301, 8] on icon at bounding box center [299, 9] width 6 height 6
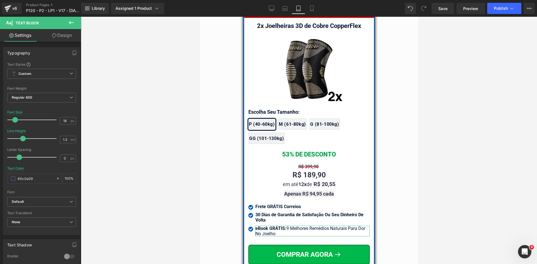
scroll to position [5007, 0]
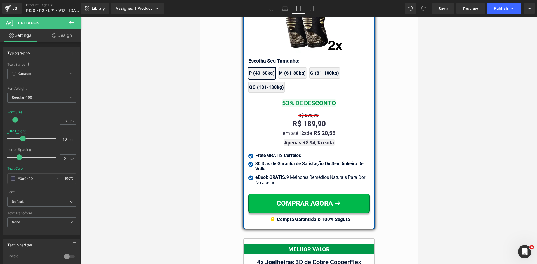
click at [306, 146] on span "Text Block" at bounding box center [302, 149] width 18 height 7
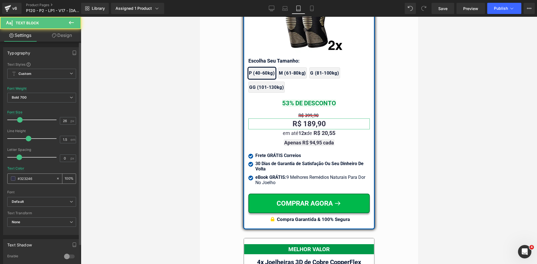
click at [38, 179] on input "#323246" at bounding box center [36, 179] width 36 height 6
paste input "0c0a09"
type input "#0c0a09"
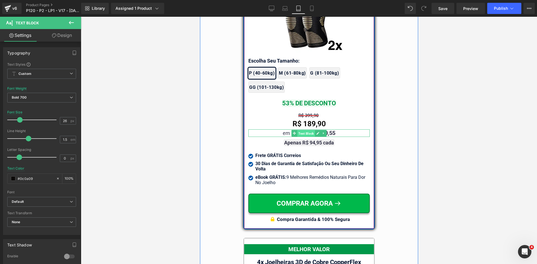
click at [306, 131] on span "Text Block" at bounding box center [306, 133] width 18 height 7
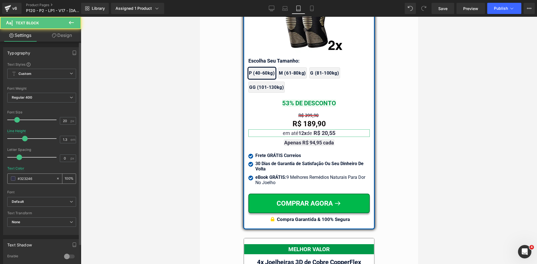
click at [33, 178] on input "#323246" at bounding box center [36, 179] width 36 height 6
paste input "0c0a09"
type input "#0c0a09"
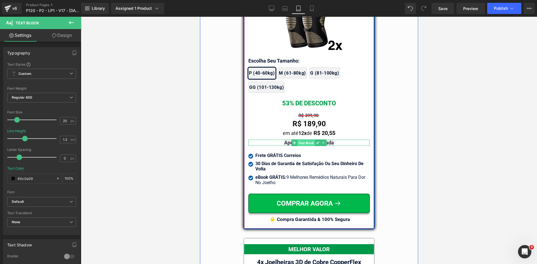
drag, startPoint x: 302, startPoint y: 138, endPoint x: 302, endPoint y: 191, distance: 53.1
click at [302, 140] on span "Text Block" at bounding box center [306, 143] width 18 height 7
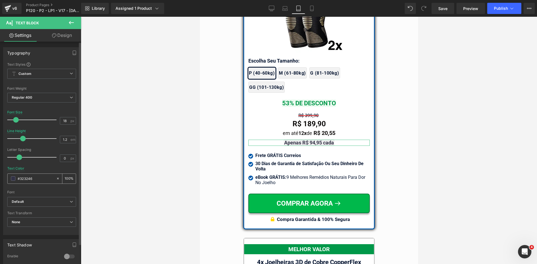
click at [38, 178] on input "#323246" at bounding box center [36, 179] width 36 height 6
paste input "0c0a09"
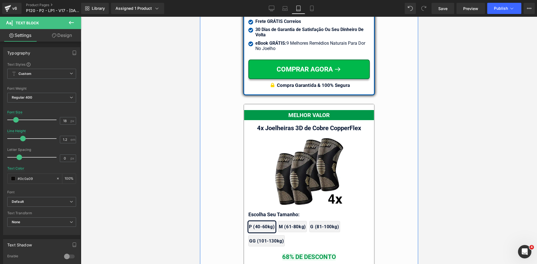
scroll to position [5119, 0]
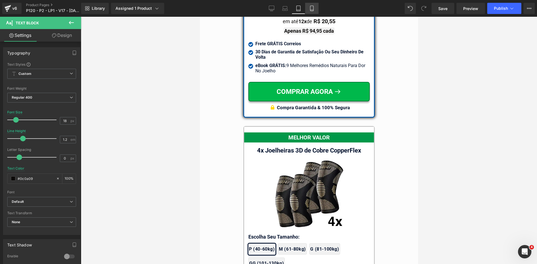
click at [313, 10] on icon at bounding box center [311, 10] width 3 height 0
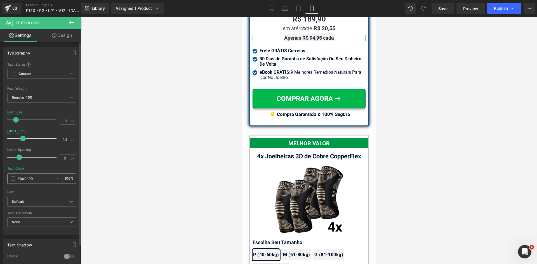
click at [40, 179] on input "#0c0a09" at bounding box center [36, 179] width 36 height 6
paste input "0c0a09"
type input "#0c0a09"
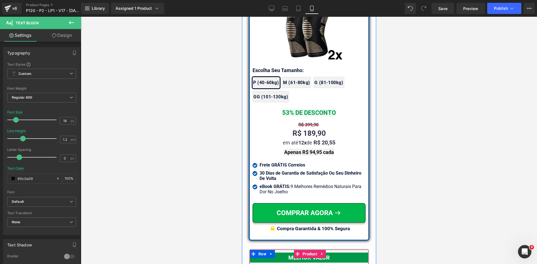
scroll to position [5079, 0]
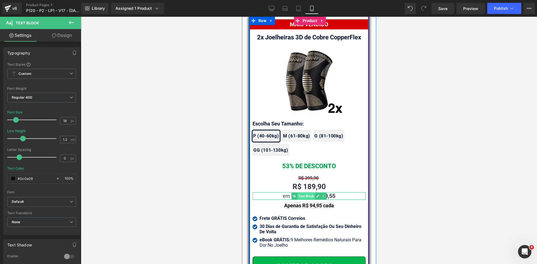
click at [307, 193] on span "Text Block" at bounding box center [306, 196] width 18 height 7
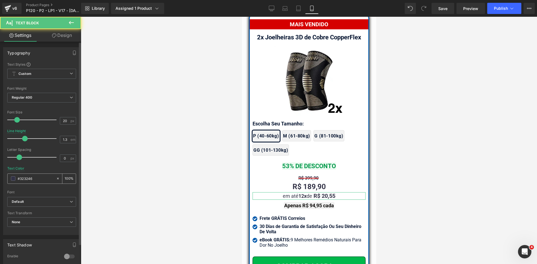
click at [38, 181] on input "#323246" at bounding box center [36, 179] width 36 height 6
paste input "0c0a09"
type input "#0c0a09"
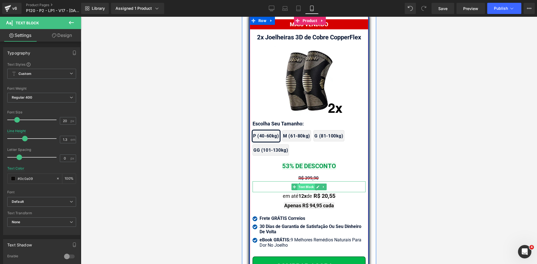
click at [302, 184] on span "Text Block" at bounding box center [306, 187] width 18 height 7
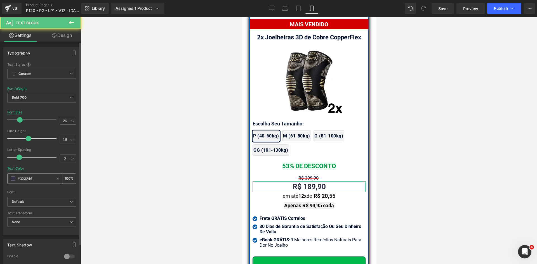
click at [30, 178] on input "#323246" at bounding box center [36, 179] width 36 height 6
paste input "0c0a09"
type input "#0c0a09"
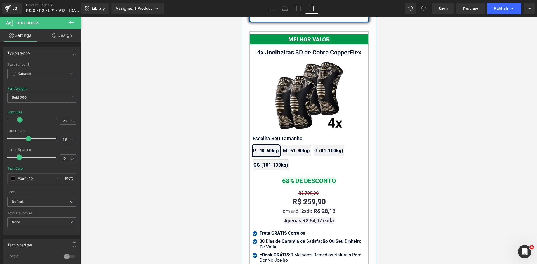
scroll to position [5387, 0]
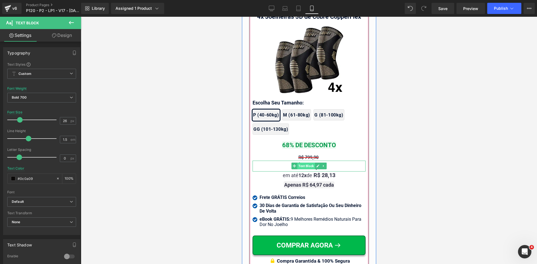
click at [308, 163] on span "Text Block" at bounding box center [306, 166] width 18 height 7
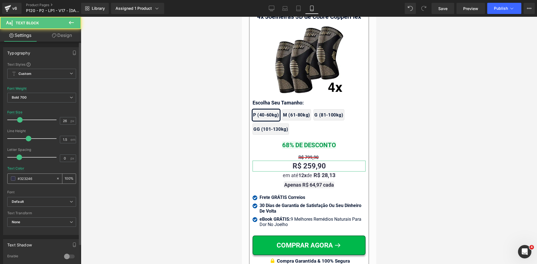
click at [44, 177] on input "#323246" at bounding box center [36, 179] width 36 height 6
paste input "0c0a09"
type input "#0c0a09"
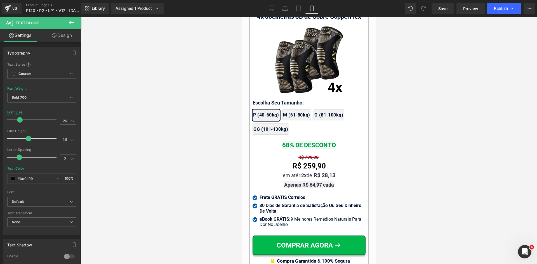
click at [307, 172] on span "Text Block" at bounding box center [306, 175] width 18 height 7
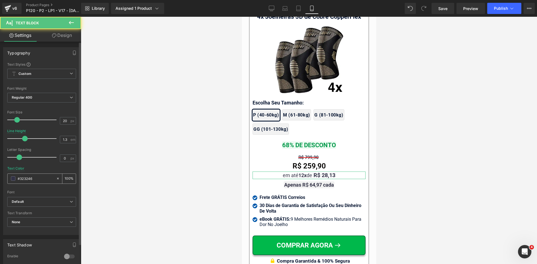
click at [38, 179] on input "#323246" at bounding box center [36, 179] width 36 height 6
paste input "0c0a09"
type input "#0c0a09"
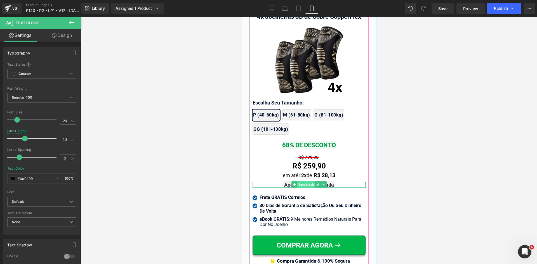
click at [299, 181] on span "Text Block" at bounding box center [306, 184] width 18 height 7
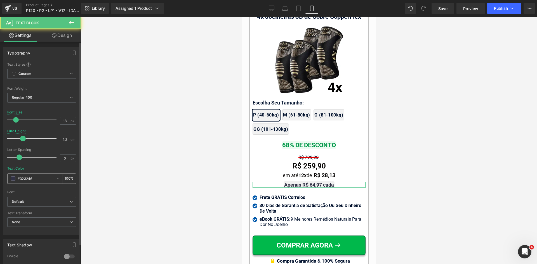
click at [41, 179] on input "#323246" at bounding box center [36, 179] width 36 height 6
paste input "0c0a09"
type input "#0c0a09"
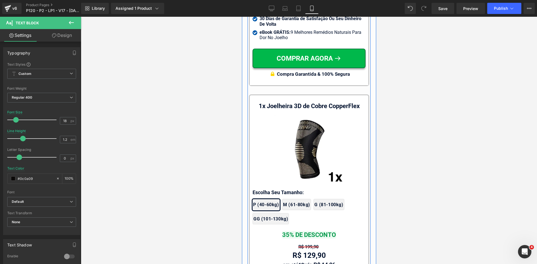
scroll to position [5610, 0]
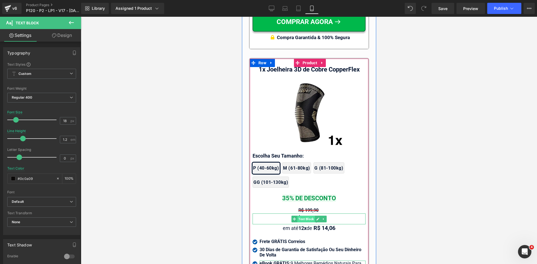
click at [305, 216] on span "Text Block" at bounding box center [306, 219] width 18 height 7
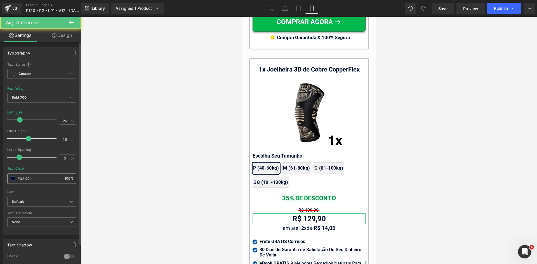
click at [40, 181] on input "#02122e" at bounding box center [36, 179] width 36 height 6
paste input "c0a09"
type input "#0c0a09"
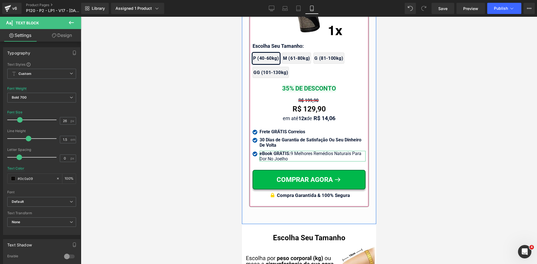
scroll to position [5722, 0]
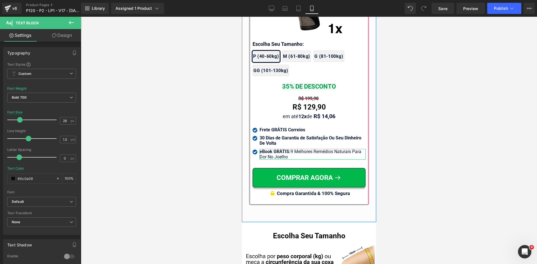
click at [304, 113] on span "Text Block" at bounding box center [306, 116] width 18 height 7
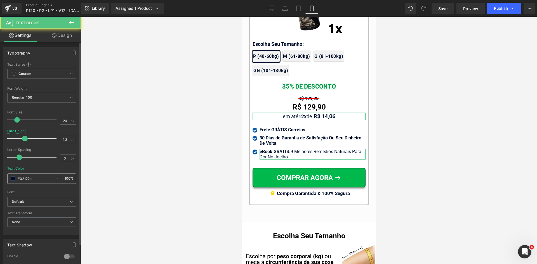
click at [40, 178] on input "#02122e" at bounding box center [36, 179] width 36 height 6
paste input "c0a09"
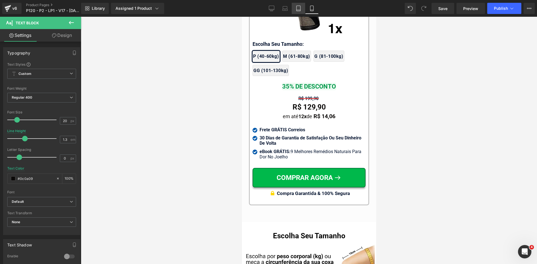
type input "#0c0a09"
drag, startPoint x: 299, startPoint y: 8, endPoint x: 81, endPoint y: 18, distance: 218.1
click at [299, 8] on icon at bounding box center [299, 9] width 6 height 6
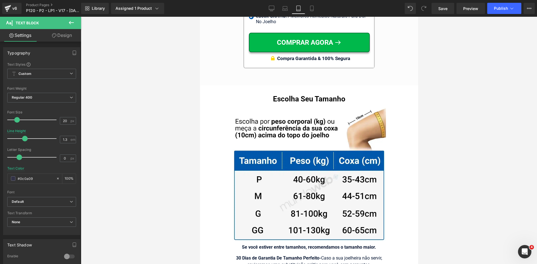
scroll to position [5587, 0]
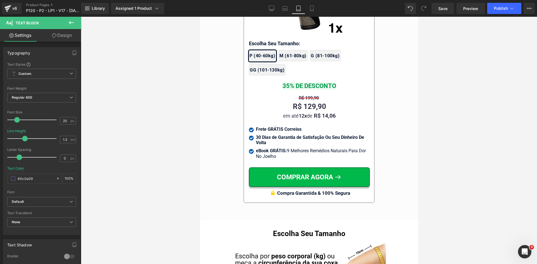
click at [305, 102] on div "R$ 129,90 Text Block" at bounding box center [309, 106] width 121 height 11
click at [34, 180] on input "#323246" at bounding box center [36, 179] width 36 height 6
paste input "0c0a09"
type input "#0c0a09"
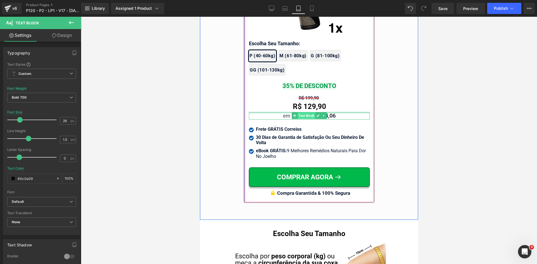
click at [306, 112] on span "Text Block" at bounding box center [306, 115] width 18 height 7
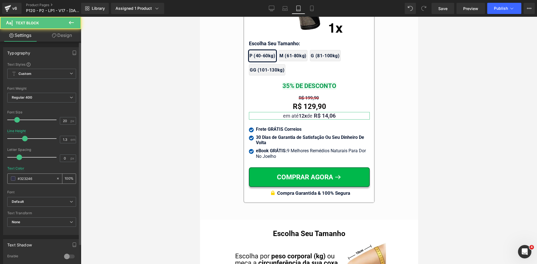
click at [45, 178] on input "#323246" at bounding box center [36, 179] width 36 height 6
paste input "0c0a09"
type input "#0c0a09"
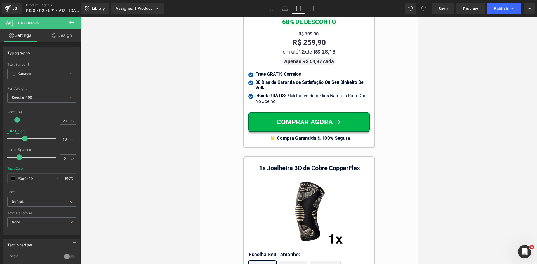
scroll to position [5364, 0]
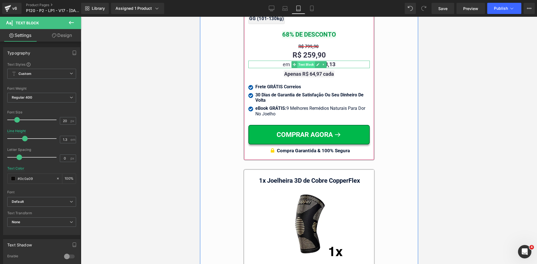
click at [306, 62] on span "Text Block" at bounding box center [306, 64] width 18 height 7
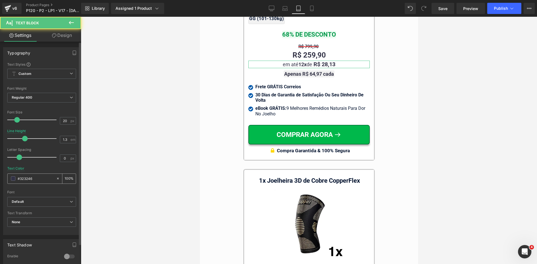
click at [39, 177] on input "#323246" at bounding box center [36, 179] width 36 height 6
paste input "0c0a09"
type input "#0c0a09"
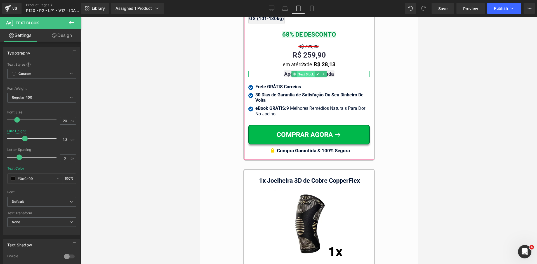
click at [302, 71] on span "Text Block" at bounding box center [306, 74] width 18 height 7
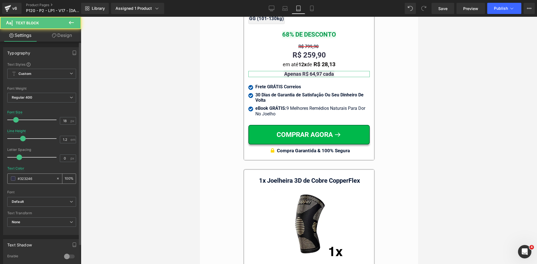
click at [31, 179] on input "#323246" at bounding box center [36, 179] width 36 height 6
paste input "0c0a09"
type input "#0c0a09"
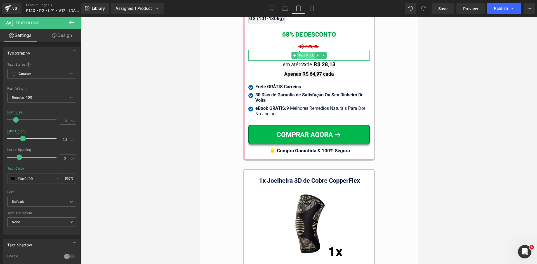
click at [299, 53] on span "Text Block" at bounding box center [306, 55] width 18 height 7
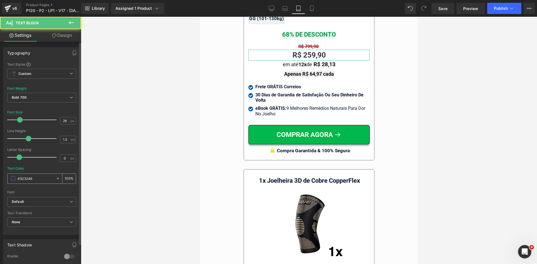
click at [42, 182] on input "#323246" at bounding box center [36, 179] width 36 height 6
paste input "0c0a09"
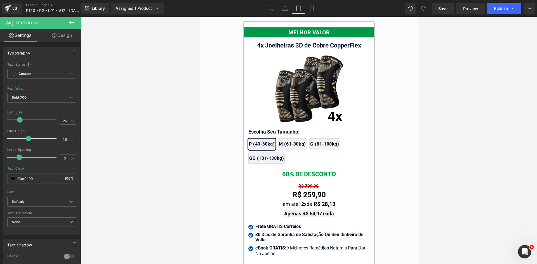
scroll to position [5084, 0]
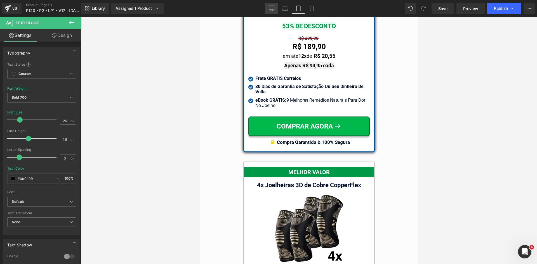
type input "#0c0a09"
click at [271, 9] on icon at bounding box center [271, 9] width 5 height 0
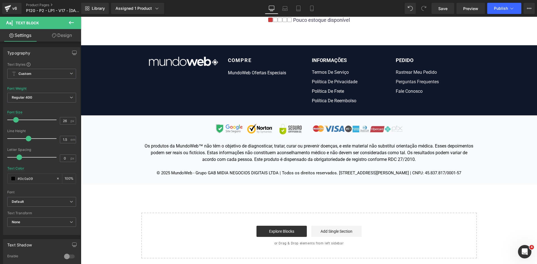
scroll to position [0, 0]
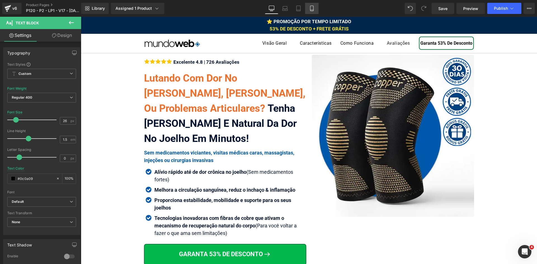
click at [317, 10] on link "Mobile" at bounding box center [311, 8] width 13 height 11
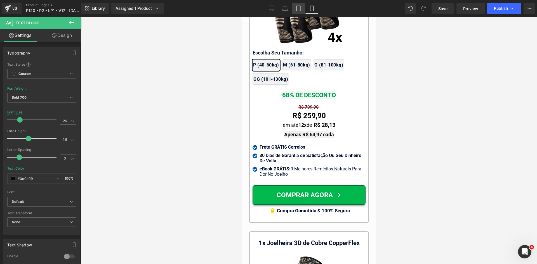
scroll to position [5437, 0]
click at [302, 8] on link "Tablet" at bounding box center [298, 8] width 13 height 11
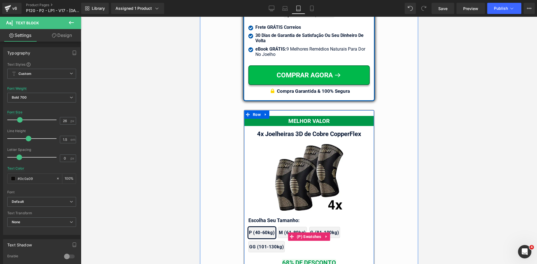
scroll to position [5086, 0]
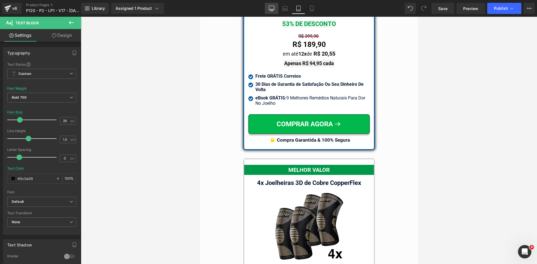
click at [270, 11] on link "Desktop" at bounding box center [271, 8] width 13 height 11
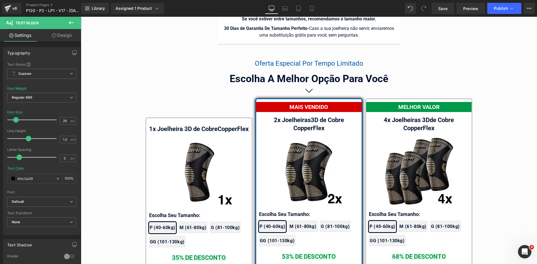
scroll to position [3503, 0]
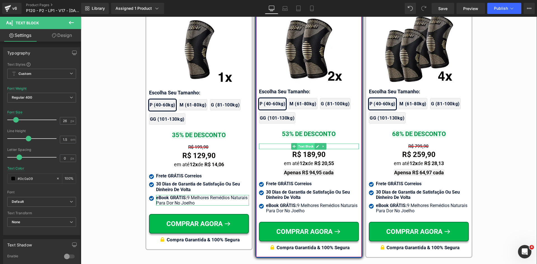
click at [309, 143] on span "Text Block" at bounding box center [306, 146] width 18 height 7
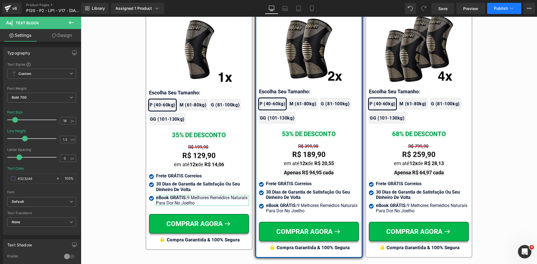
click at [505, 7] on span "Publish" at bounding box center [501, 8] width 14 height 4
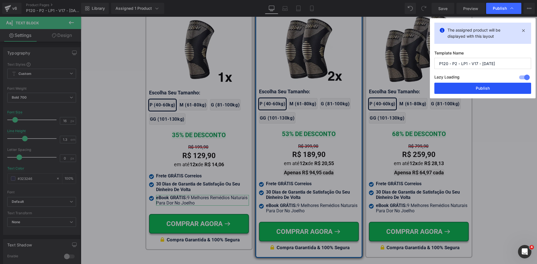
click at [481, 86] on button "Publish" at bounding box center [482, 88] width 97 height 11
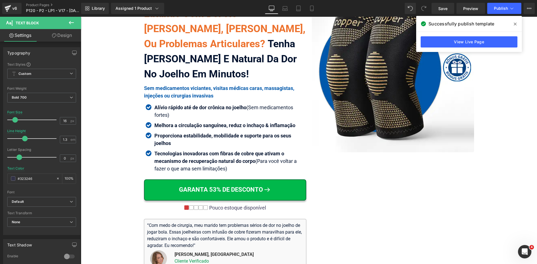
scroll to position [0, 0]
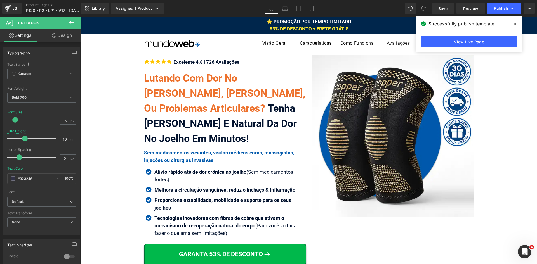
click at [515, 24] on icon at bounding box center [515, 24] width 3 height 3
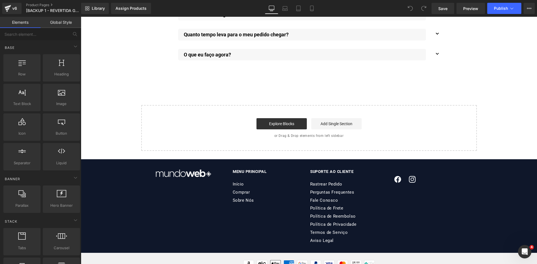
scroll to position [3492, 0]
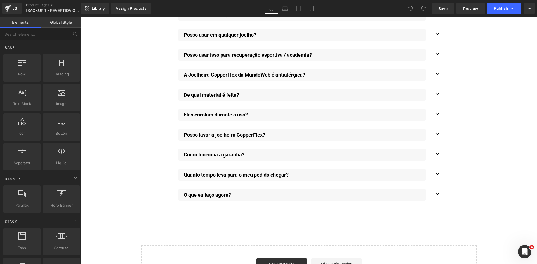
click at [434, 167] on button "button" at bounding box center [437, 174] width 11 height 17
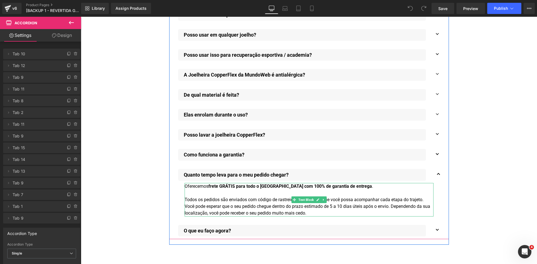
click at [234, 197] on div "Todos os pedidos são enviados com código de rastreio e seguro para que você pos…" at bounding box center [309, 207] width 249 height 20
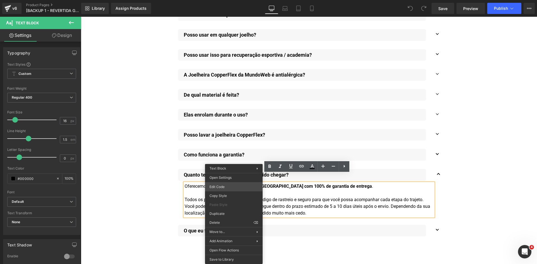
click at [235, 0] on div "You are previewing how the will restyle your page. You can not edit Elements in…" at bounding box center [268, 0] width 537 height 0
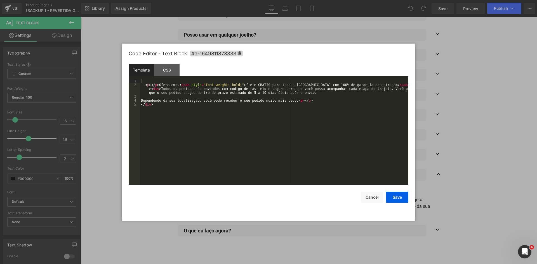
click at [222, 120] on div "< p > </ p > Oferecemos < span style = "font-weight: bold;" > frete GRÁTIS para…" at bounding box center [274, 136] width 268 height 114
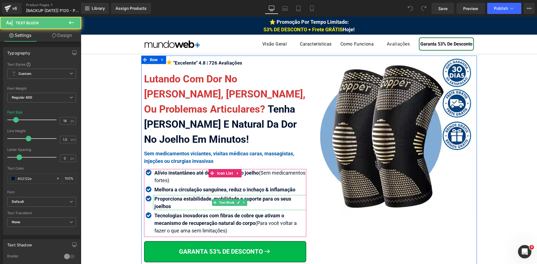
click at [192, 202] on p "Proporciona estabilidade, mobilidade e suporte para os seus joelhos" at bounding box center [230, 202] width 152 height 15
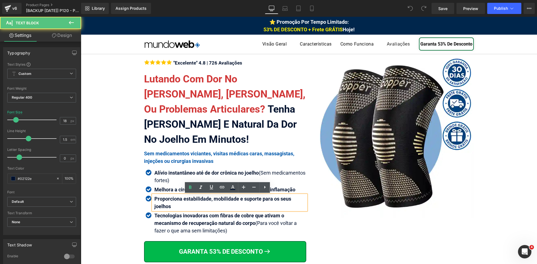
click at [192, 201] on b "Proporciona estabilidade, mobilidade e suporte para os seus joelhos" at bounding box center [222, 202] width 137 height 13
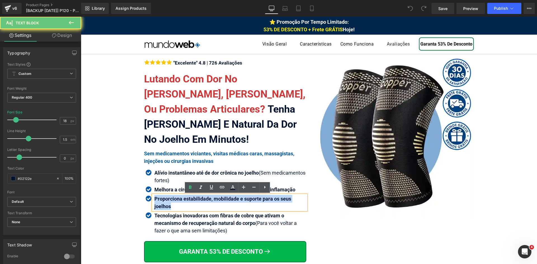
click at [192, 201] on b "Proporciona estabilidade, mobilidade e suporte para os seus joelhos" at bounding box center [222, 202] width 137 height 13
copy b "Proporciona estabilidade, mobilidade e suporte para os seus joelhos"
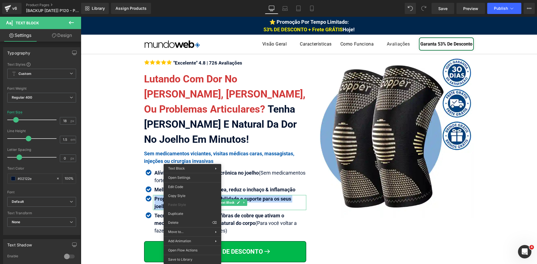
click at [160, 203] on b "Proporciona estabilidade, mobilidade e suporte para os seus joelhos" at bounding box center [222, 202] width 137 height 13
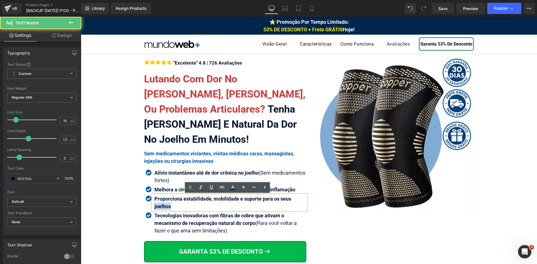
click at [160, 203] on b "Proporciona estabilidade, mobilidade e suporte para os seus joelhos" at bounding box center [222, 202] width 137 height 13
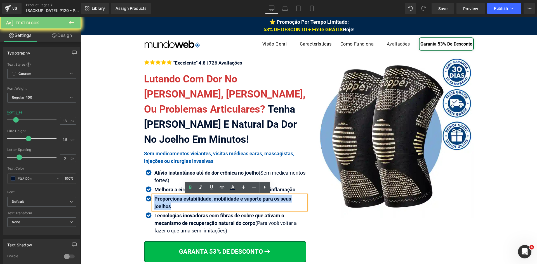
click at [160, 203] on b "Proporciona estabilidade, mobilidade e suporte para os seus joelhos" at bounding box center [222, 202] width 137 height 13
copy b "Proporciona estabilidade, mobilidade e suporte para os seus joelhos"
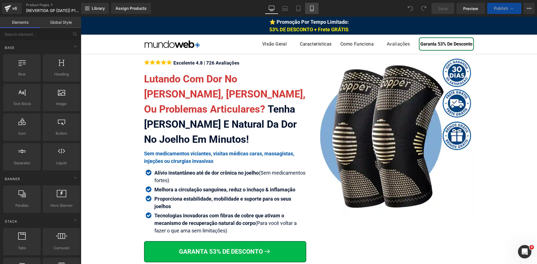
click at [311, 9] on icon at bounding box center [312, 9] width 6 height 6
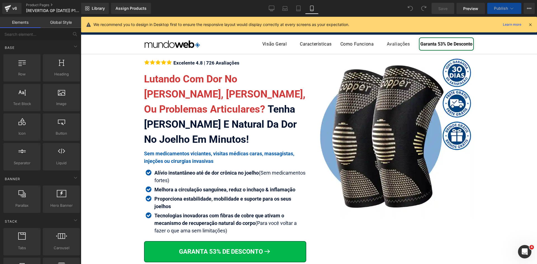
click at [531, 25] on icon at bounding box center [530, 24] width 5 height 5
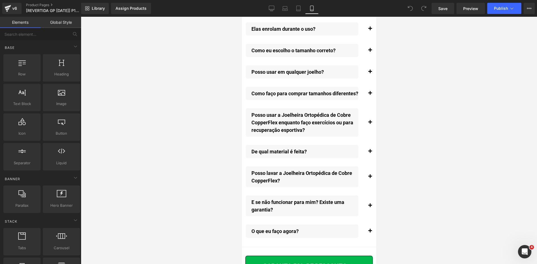
scroll to position [6358, 0]
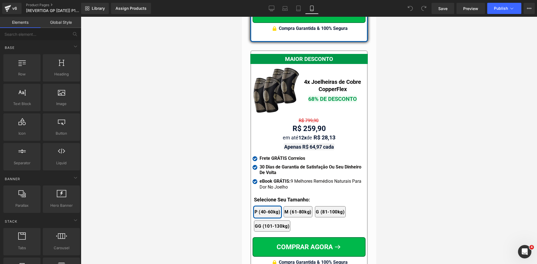
drag, startPoint x: 374, startPoint y: 25, endPoint x: 624, endPoint y: 212, distance: 312.6
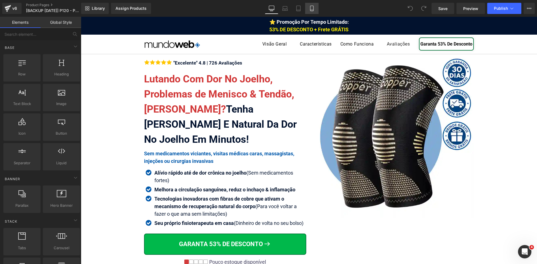
click at [311, 8] on icon at bounding box center [312, 9] width 6 height 6
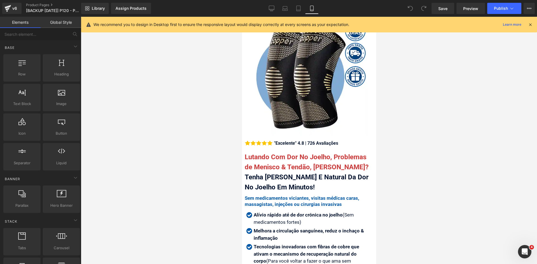
scroll to position [112, 0]
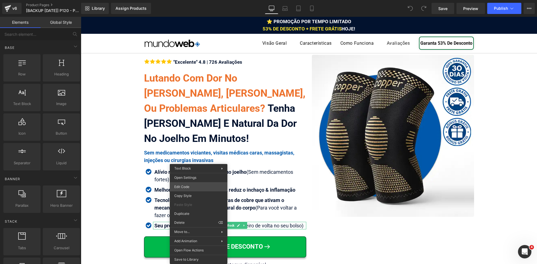
click at [185, 0] on div "You are previewing how the will restyle your page. You can not edit Elements in…" at bounding box center [268, 0] width 537 height 0
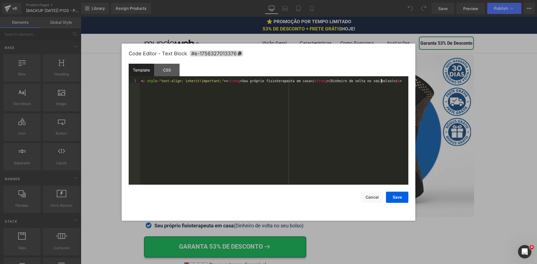
click at [235, 118] on div "< p style = "text-align: inherit!important;" > < strong > Seu próprio fisiotera…" at bounding box center [274, 136] width 268 height 114
click at [376, 197] on button "Cancel" at bounding box center [372, 197] width 22 height 11
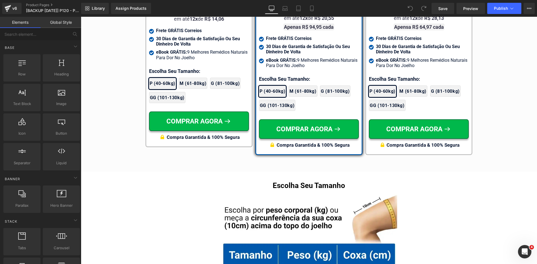
scroll to position [3398, 0]
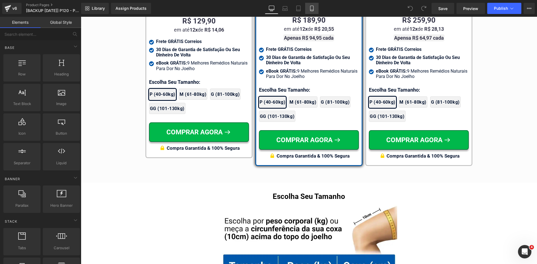
click at [312, 9] on icon at bounding box center [312, 9] width 6 height 6
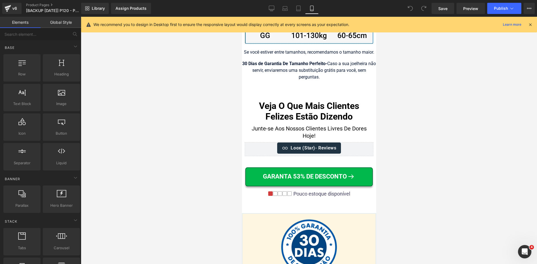
scroll to position [5934, 0]
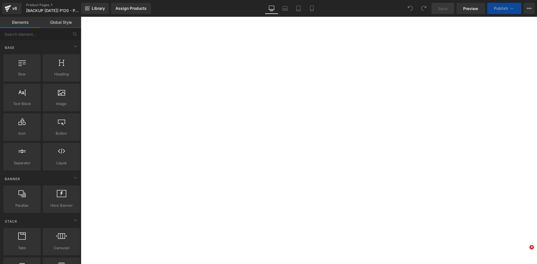
click at [311, 9] on icon at bounding box center [312, 9] width 6 height 6
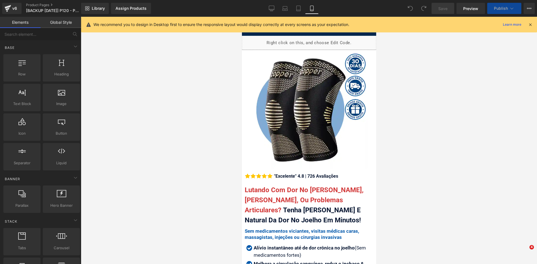
click at [530, 25] on icon at bounding box center [530, 24] width 5 height 5
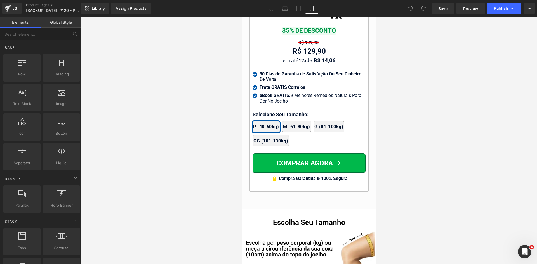
scroll to position [5567, 0]
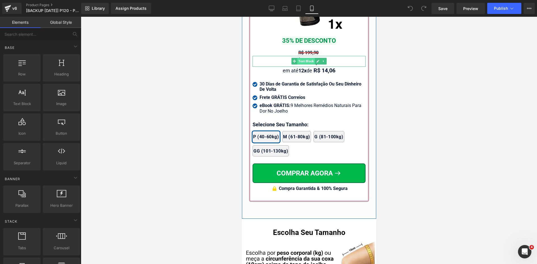
click at [303, 59] on span "Text Block" at bounding box center [306, 61] width 18 height 7
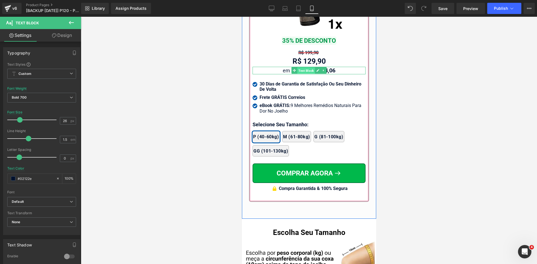
click at [297, 68] on span "Text Block" at bounding box center [306, 70] width 18 height 7
click at [305, 59] on span "Text Block" at bounding box center [306, 61] width 18 height 7
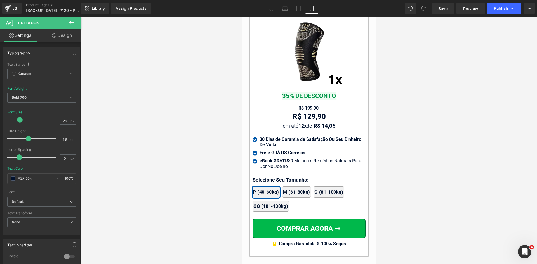
scroll to position [5511, 0]
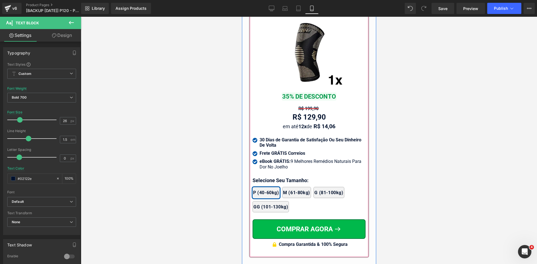
click at [271, 139] on strong "30 Dias de Garantia de Satisfação Ou Seu Dinheiro De Volta" at bounding box center [310, 142] width 102 height 11
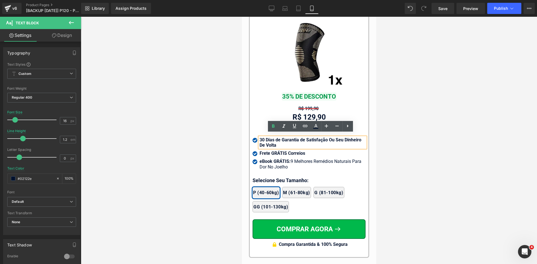
click at [419, 70] on div at bounding box center [309, 140] width 456 height 247
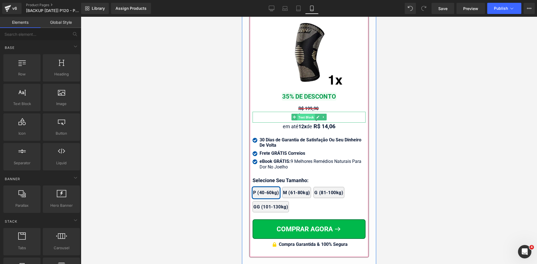
click at [303, 115] on span "Text Block" at bounding box center [306, 117] width 18 height 7
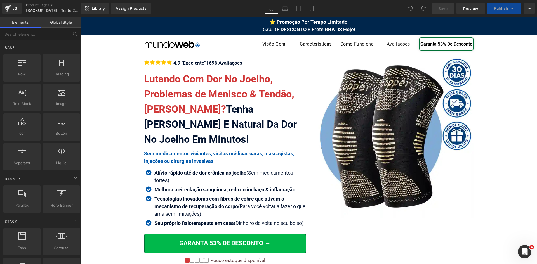
click at [313, 8] on icon at bounding box center [312, 9] width 6 height 6
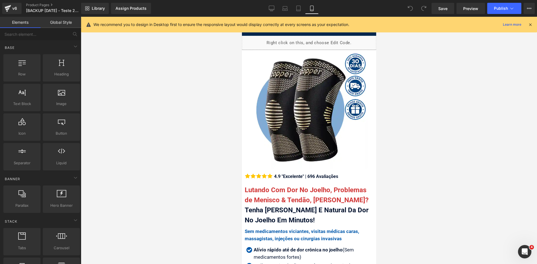
click at [531, 24] on icon at bounding box center [530, 24] width 5 height 5
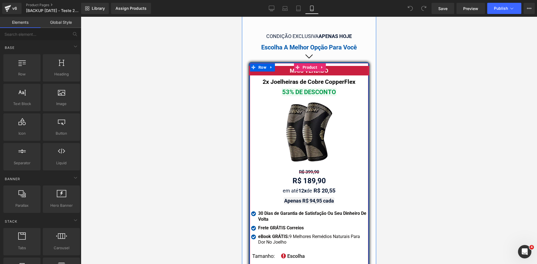
scroll to position [4881, 0]
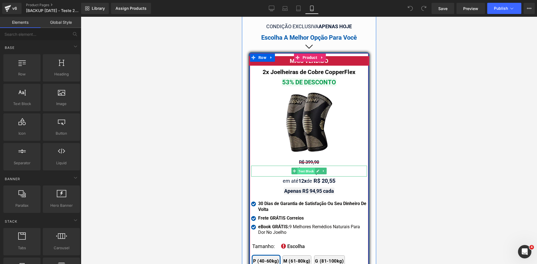
click at [308, 168] on span "Text Block" at bounding box center [306, 171] width 18 height 7
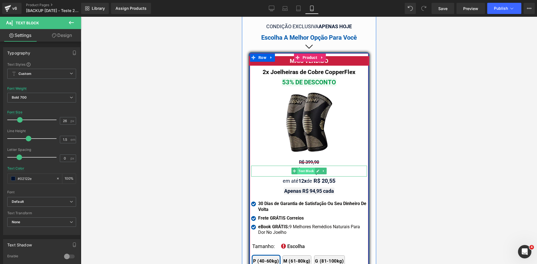
click at [303, 168] on span "Text Block" at bounding box center [306, 171] width 18 height 7
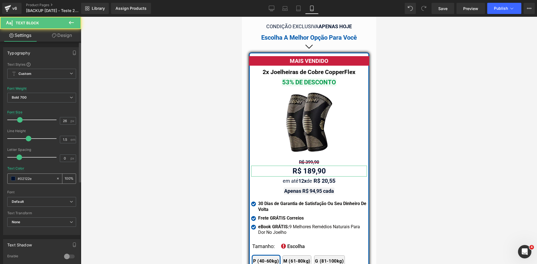
click at [41, 178] on input "#02122e" at bounding box center [36, 179] width 36 height 6
click at [11, 179] on div "#02122e" at bounding box center [32, 179] width 48 height 10
click at [11, 179] on span at bounding box center [13, 178] width 4 height 4
click at [31, 179] on input "#02122e" at bounding box center [36, 179] width 36 height 6
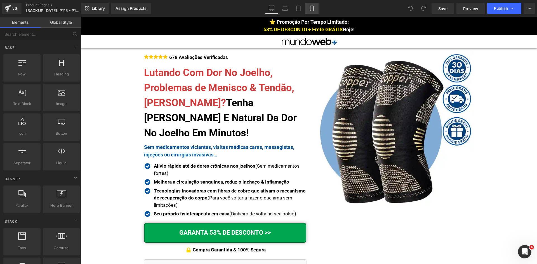
click at [312, 9] on icon at bounding box center [312, 9] width 6 height 6
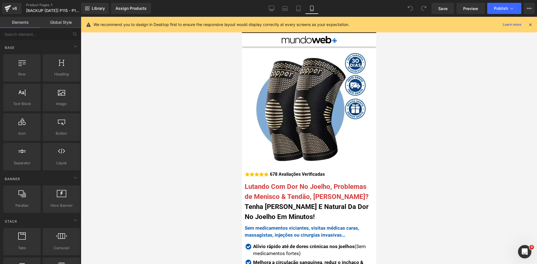
click at [529, 24] on icon at bounding box center [530, 24] width 5 height 5
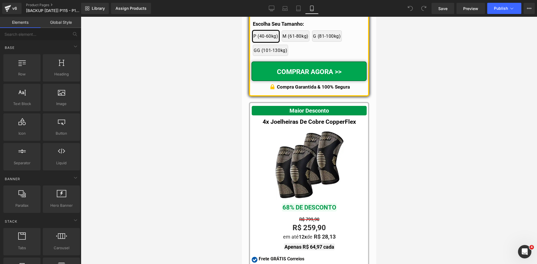
scroll to position [4969, 0]
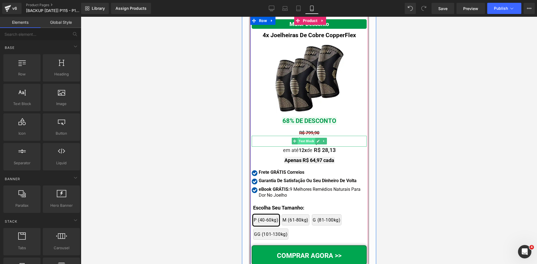
click at [304, 145] on span "Text Block" at bounding box center [306, 141] width 18 height 7
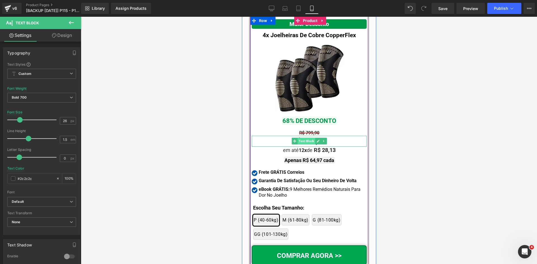
click at [307, 145] on span "Text Block" at bounding box center [306, 141] width 18 height 7
click at [302, 145] on span "Text Block" at bounding box center [306, 141] width 18 height 7
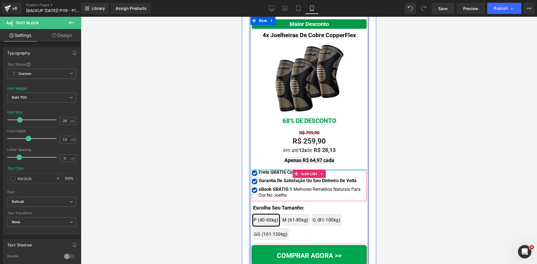
click at [268, 175] on b "Frete GRÁTIS Correios" at bounding box center [281, 172] width 46 height 5
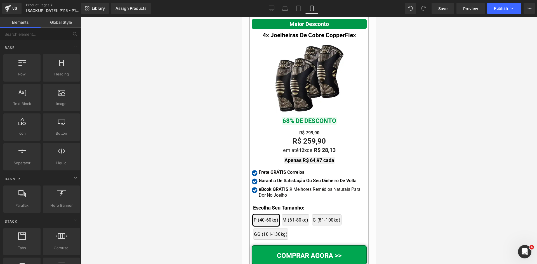
click at [219, 177] on div at bounding box center [309, 140] width 456 height 247
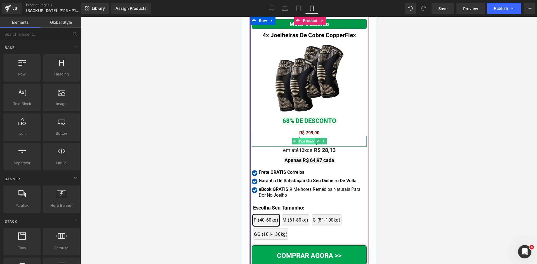
click at [306, 145] on span "Text Block" at bounding box center [306, 141] width 18 height 7
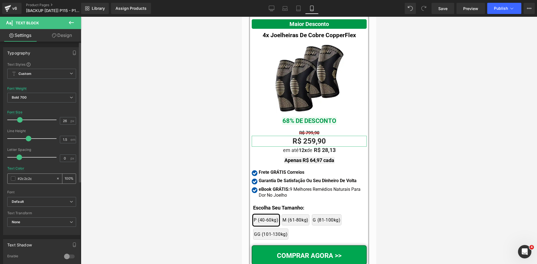
click at [48, 178] on input "#2c2c2c" at bounding box center [36, 179] width 36 height 6
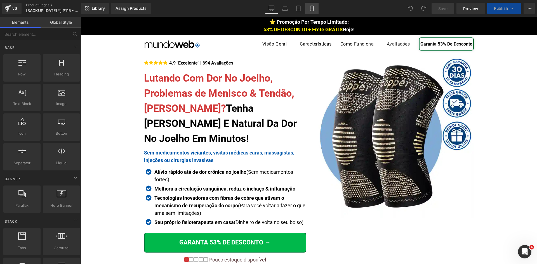
click at [312, 10] on icon at bounding box center [312, 9] width 6 height 6
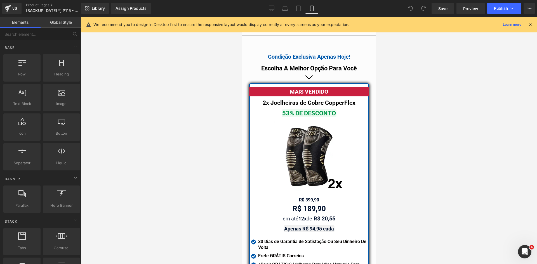
scroll to position [4985, 0]
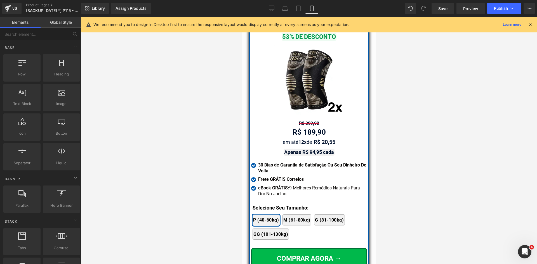
click at [303, 129] on span "Text Block" at bounding box center [306, 132] width 18 height 7
